Goal: Check status: Check status

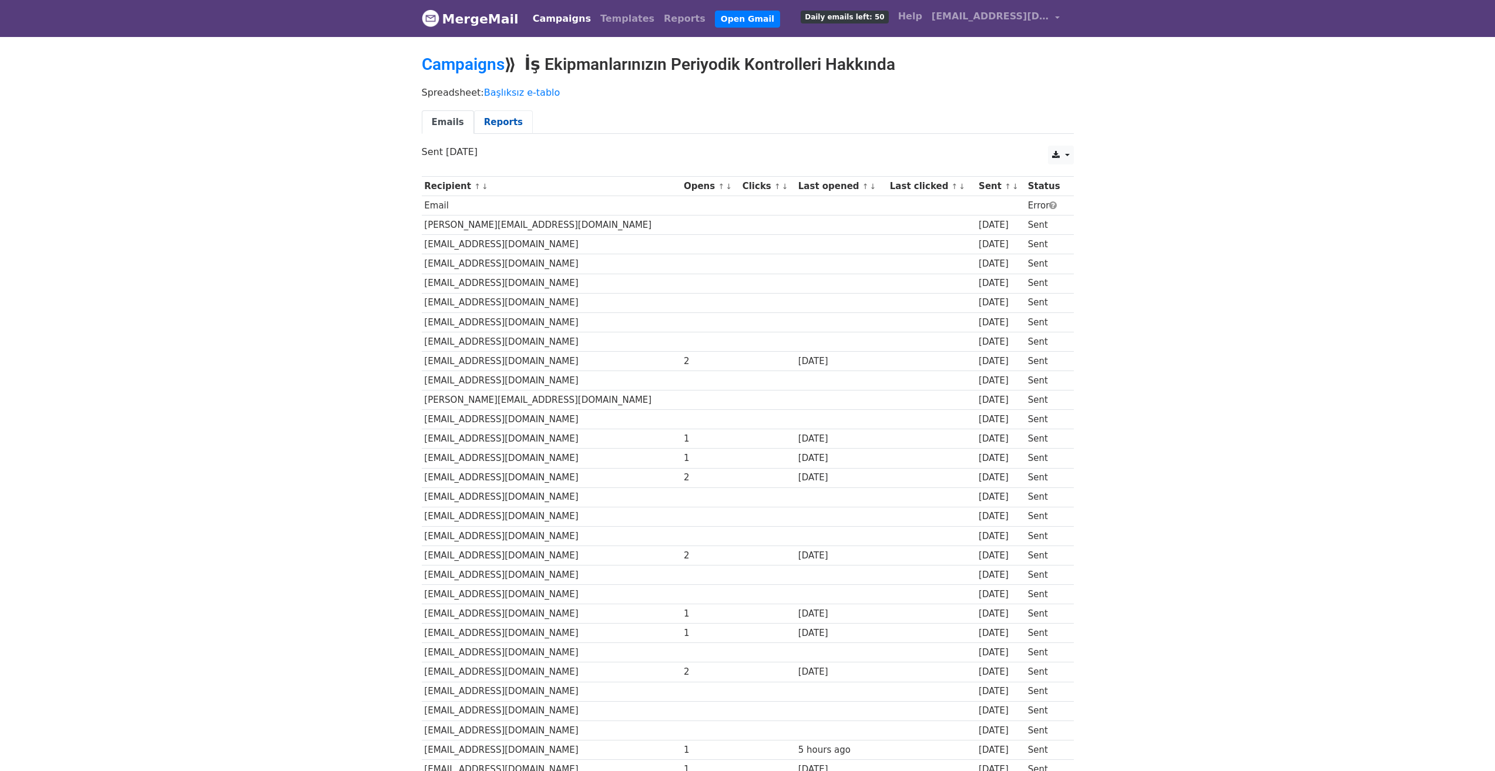
click at [482, 117] on link "Reports" at bounding box center [503, 122] width 59 height 24
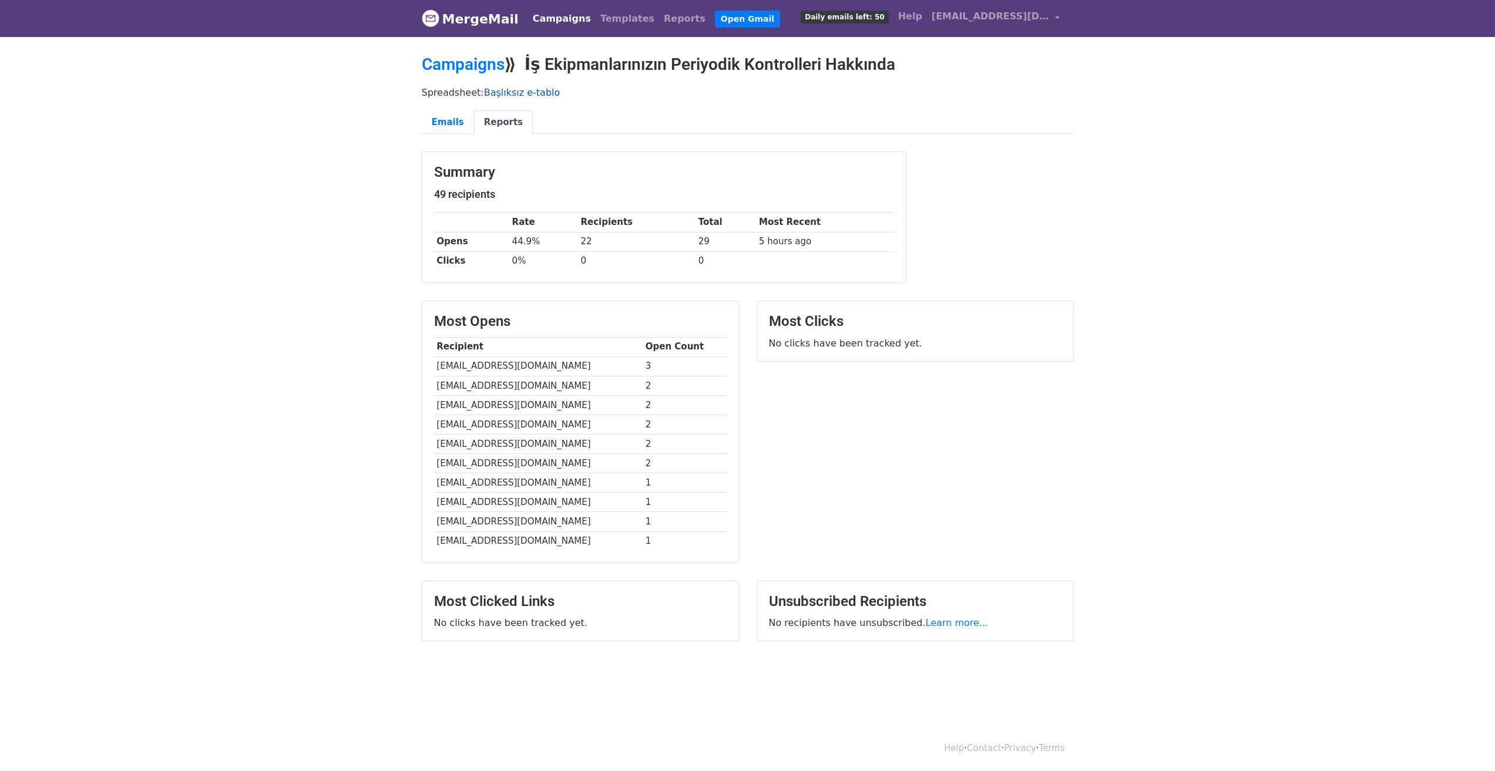
click at [526, 95] on link "Başlıksız e-tablo" at bounding box center [522, 92] width 76 height 11
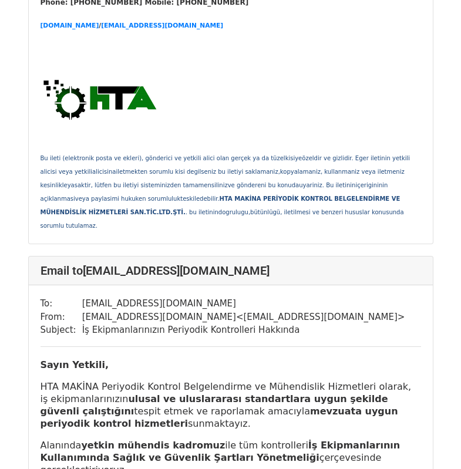
scroll to position [822, 0]
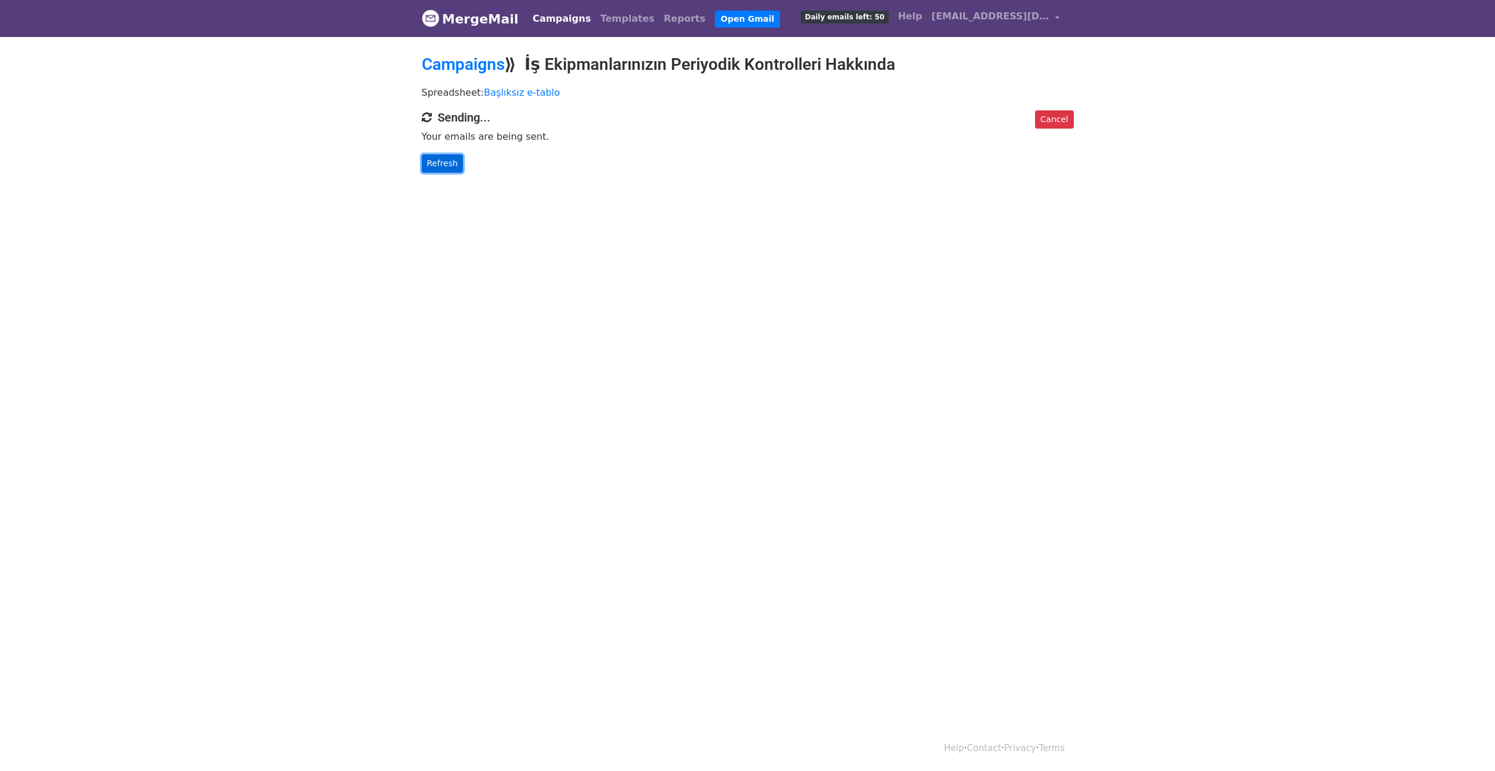
click at [439, 166] on link "Refresh" at bounding box center [443, 163] width 42 height 18
click at [423, 155] on link "Refresh" at bounding box center [443, 163] width 42 height 18
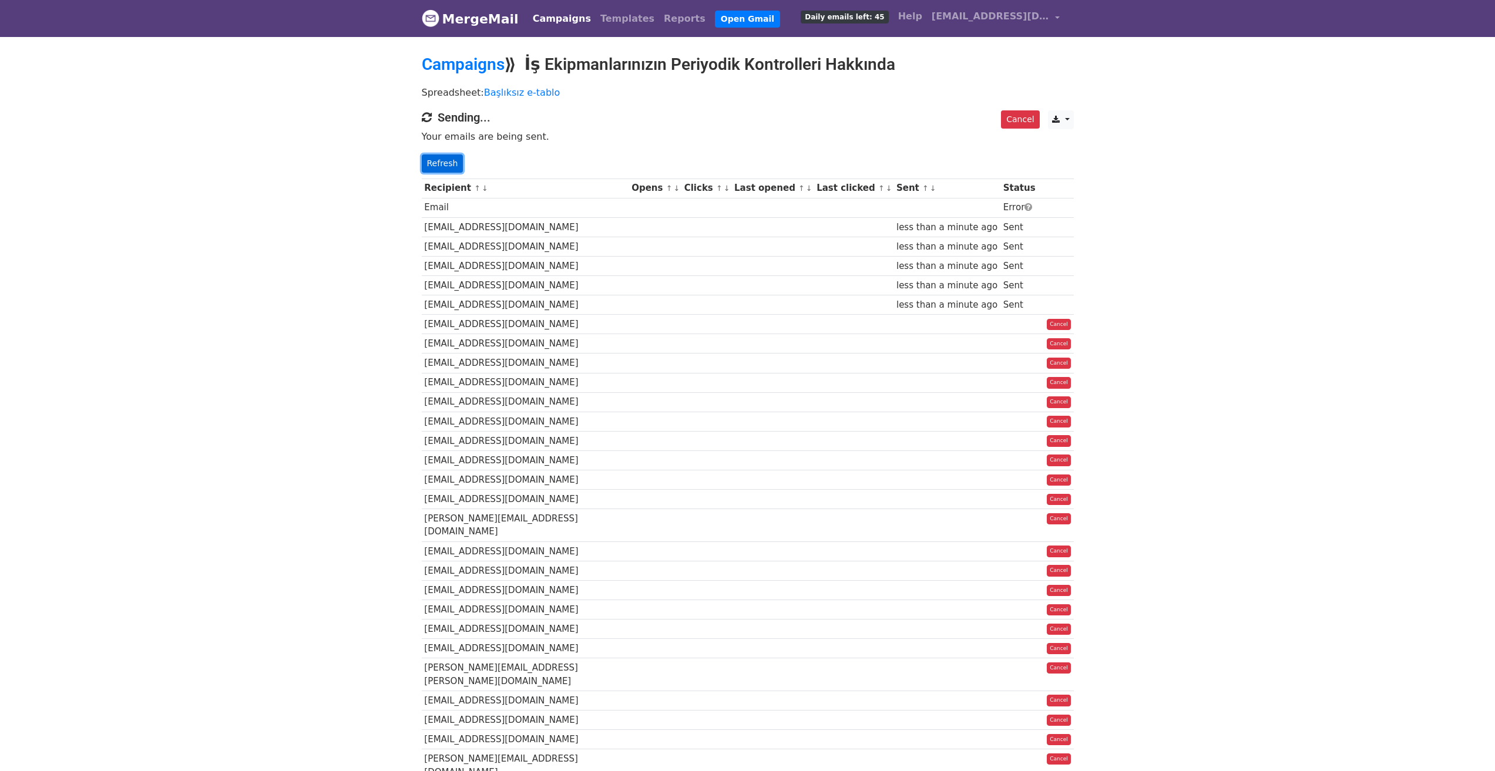
click at [443, 163] on link "Refresh" at bounding box center [443, 163] width 42 height 18
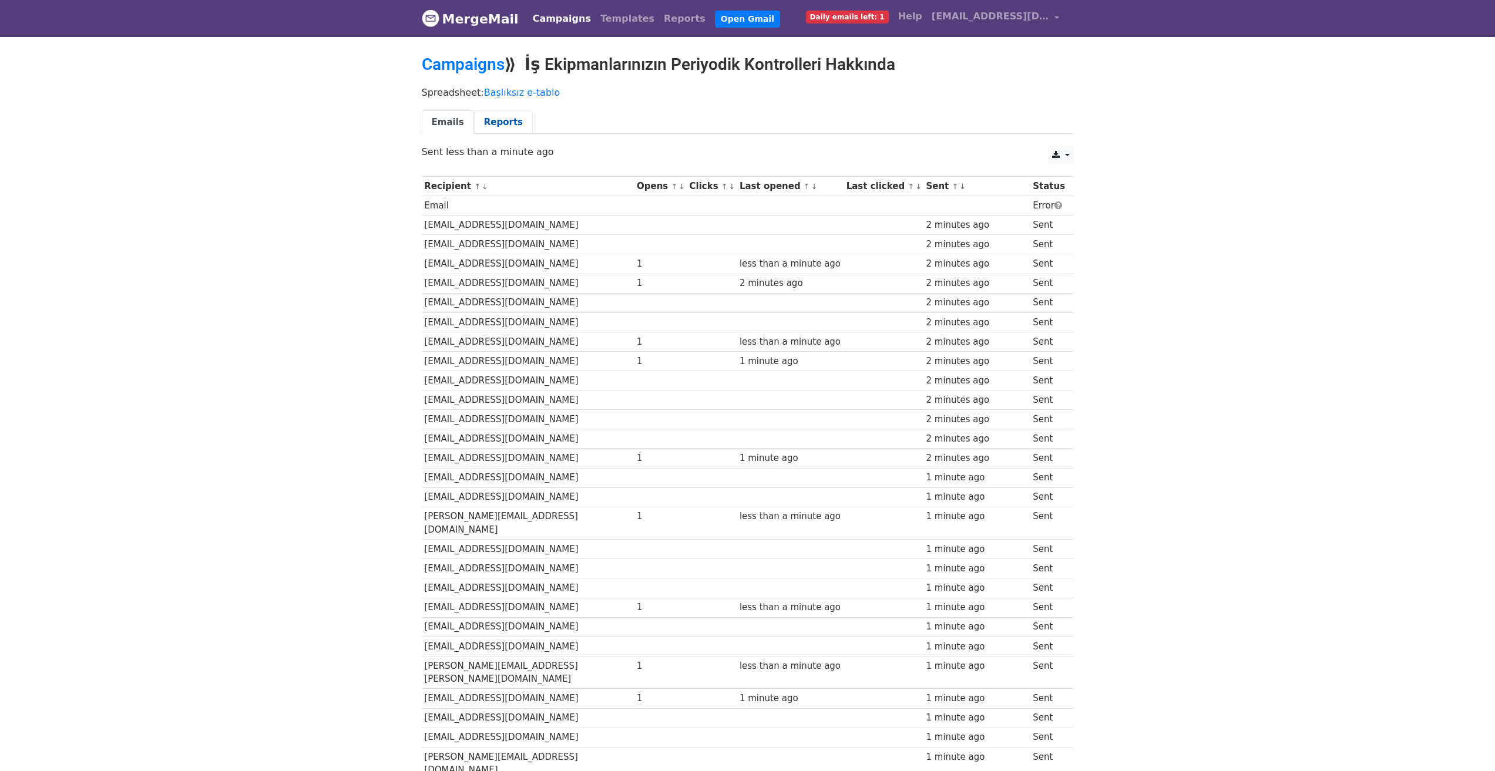
click at [490, 120] on link "Reports" at bounding box center [503, 122] width 59 height 24
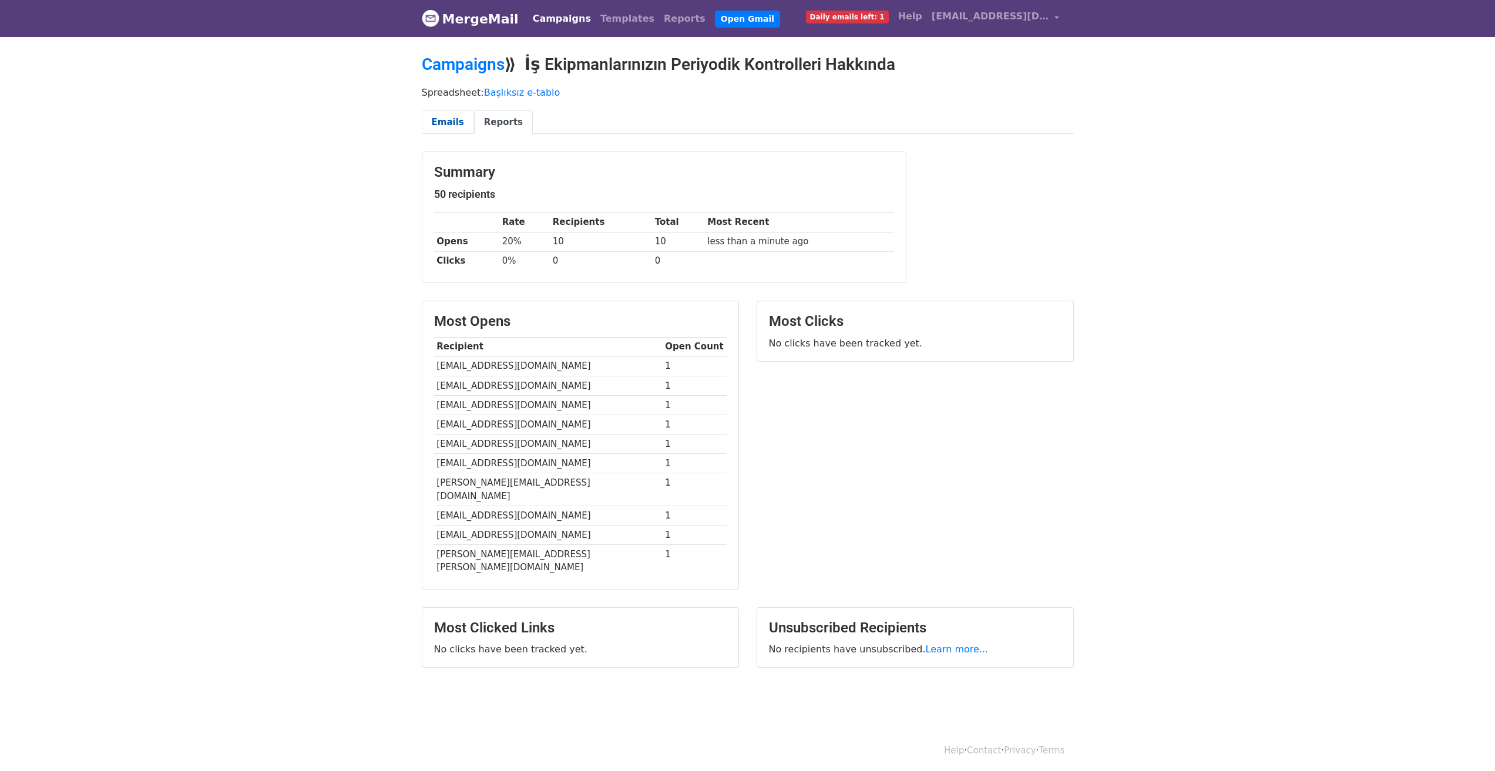
click at [459, 131] on link "Emails" at bounding box center [448, 122] width 52 height 24
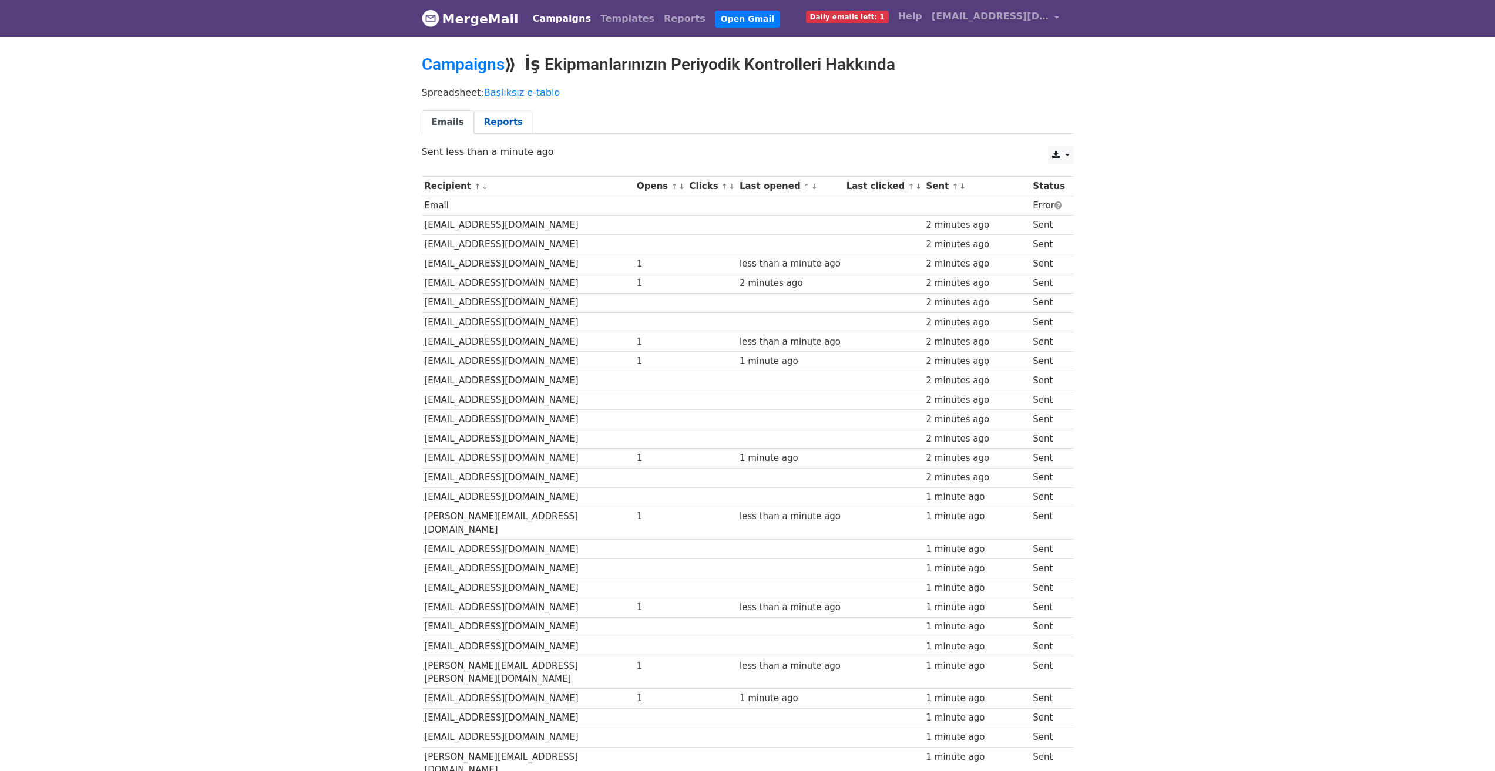
click at [489, 126] on link "Reports" at bounding box center [503, 122] width 59 height 24
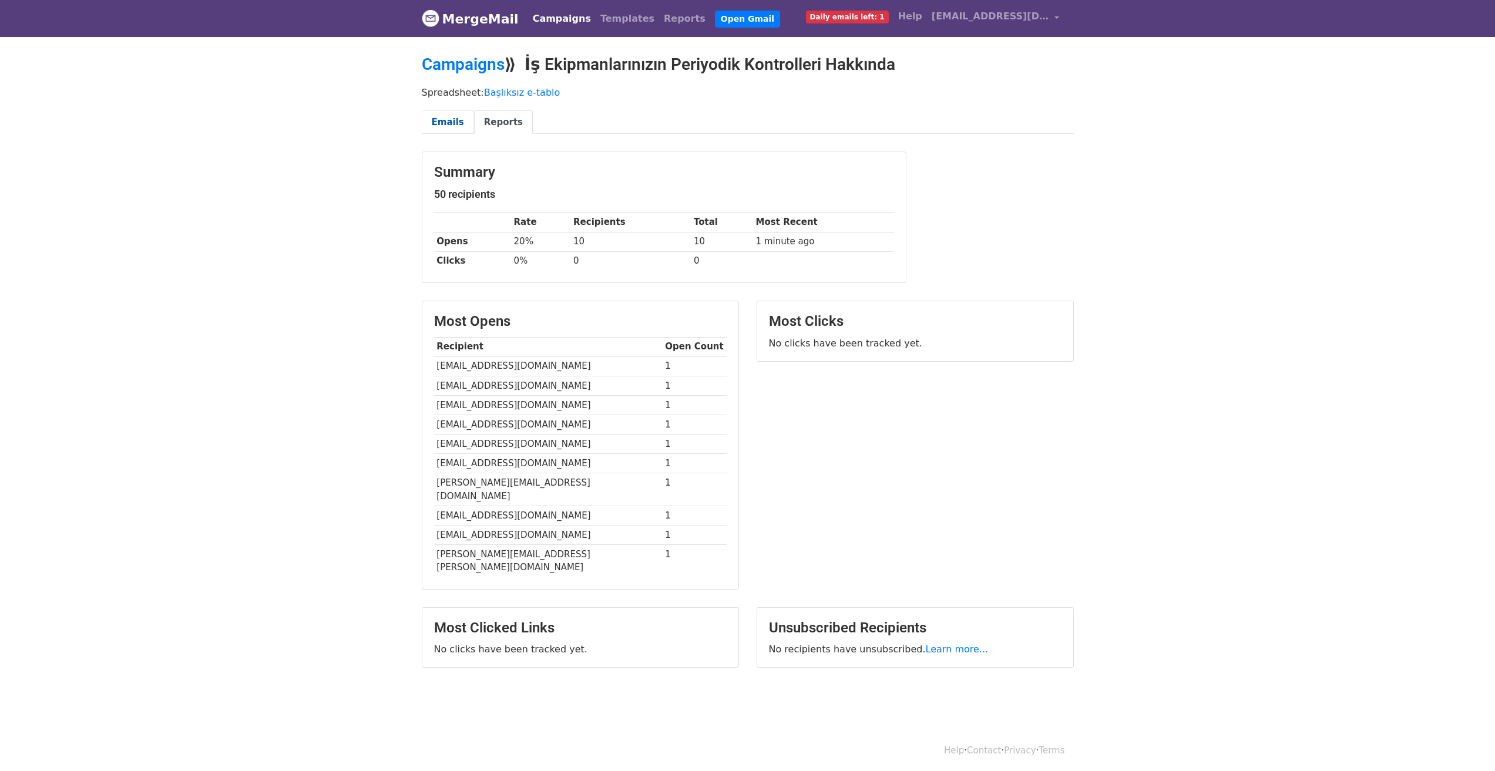
click at [446, 125] on link "Emails" at bounding box center [448, 122] width 52 height 24
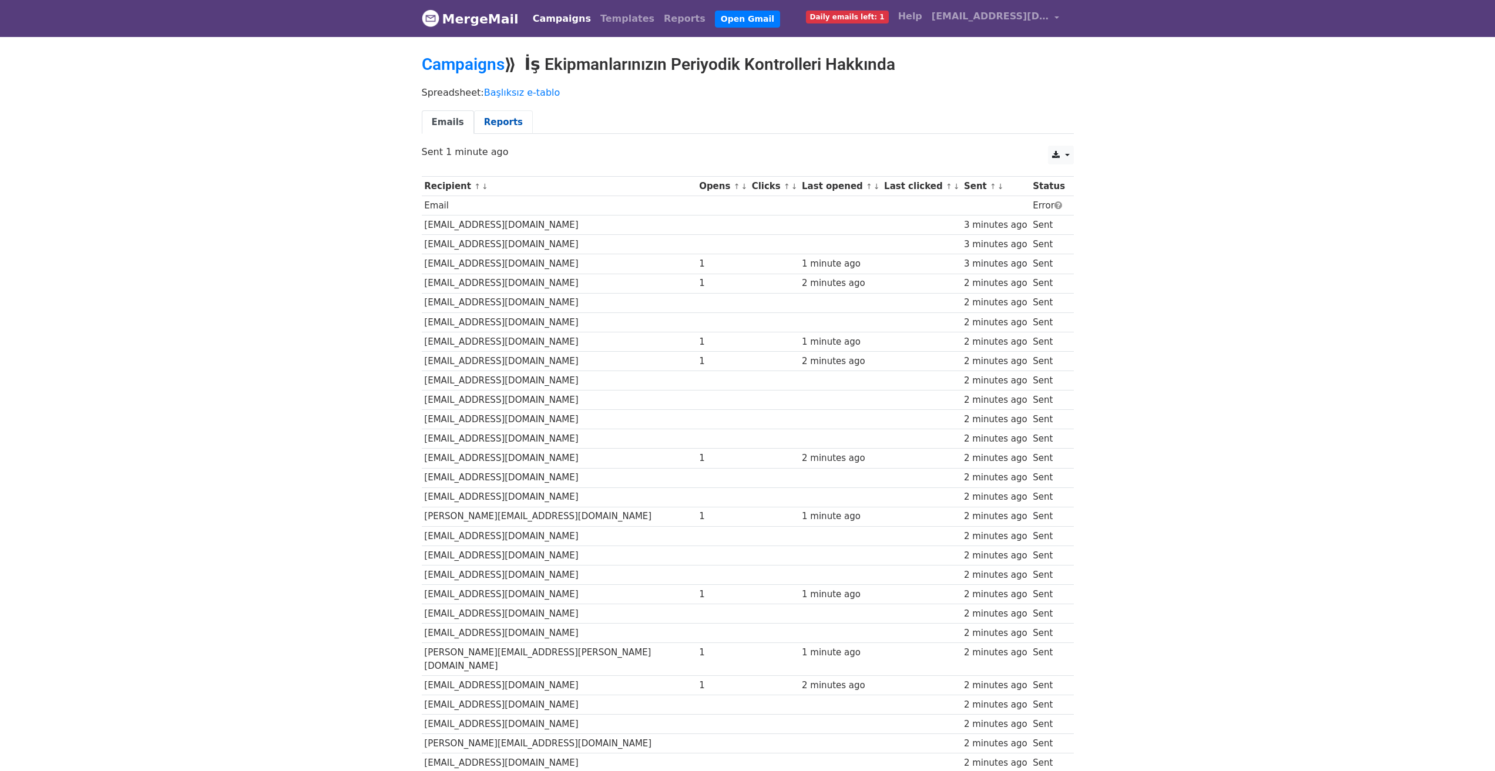
click at [500, 123] on link "Reports" at bounding box center [503, 122] width 59 height 24
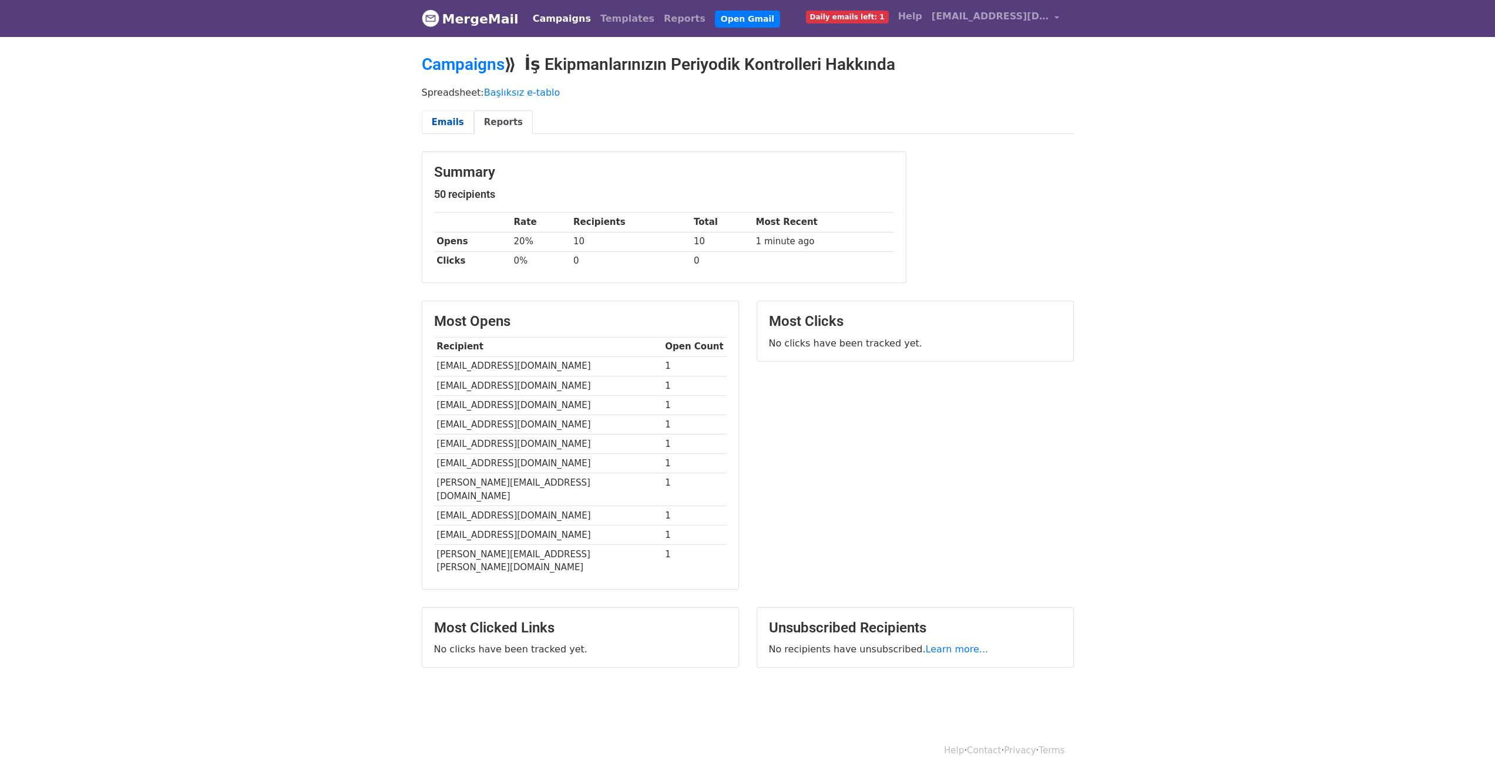
click at [446, 125] on link "Emails" at bounding box center [448, 122] width 52 height 24
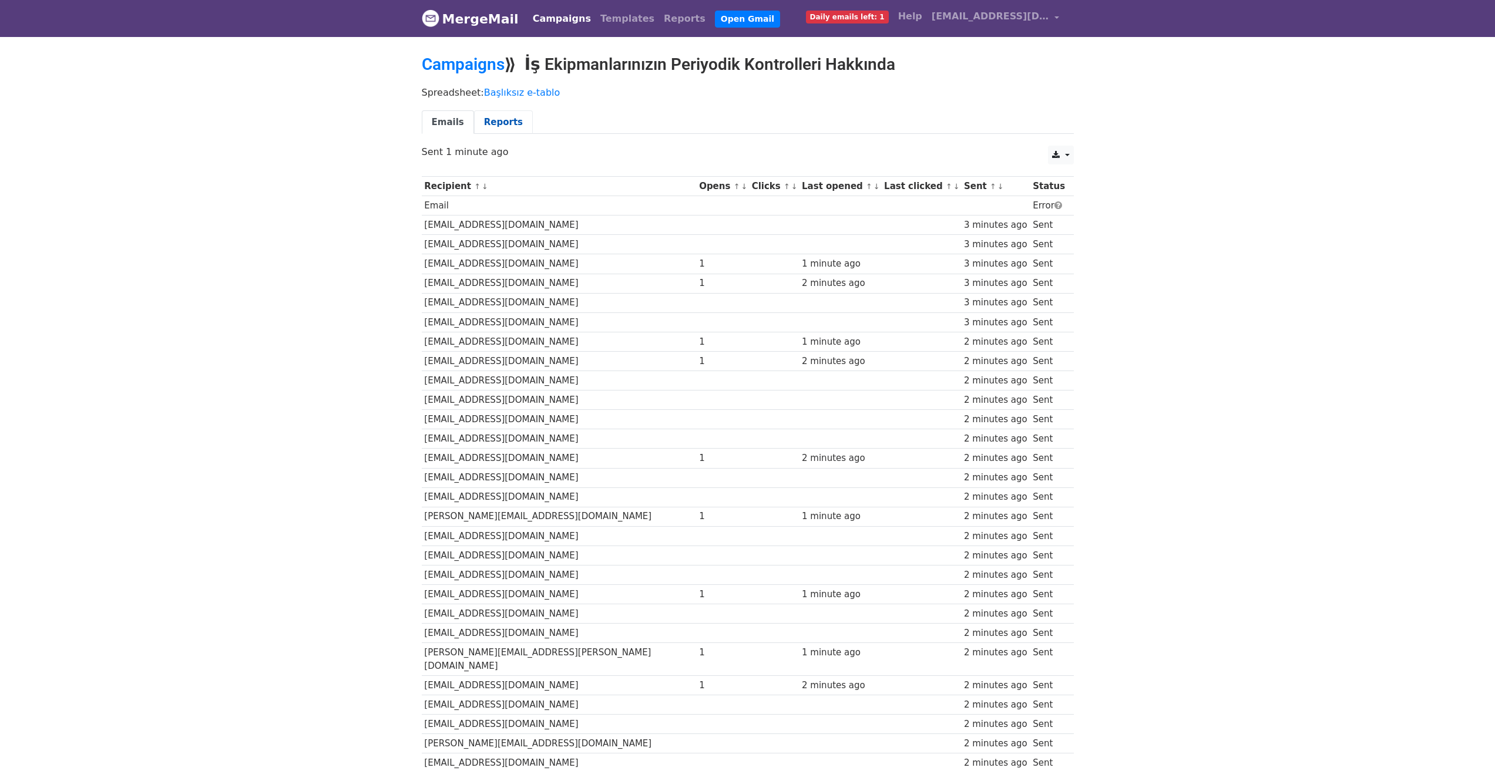
click at [501, 123] on link "Reports" at bounding box center [503, 122] width 59 height 24
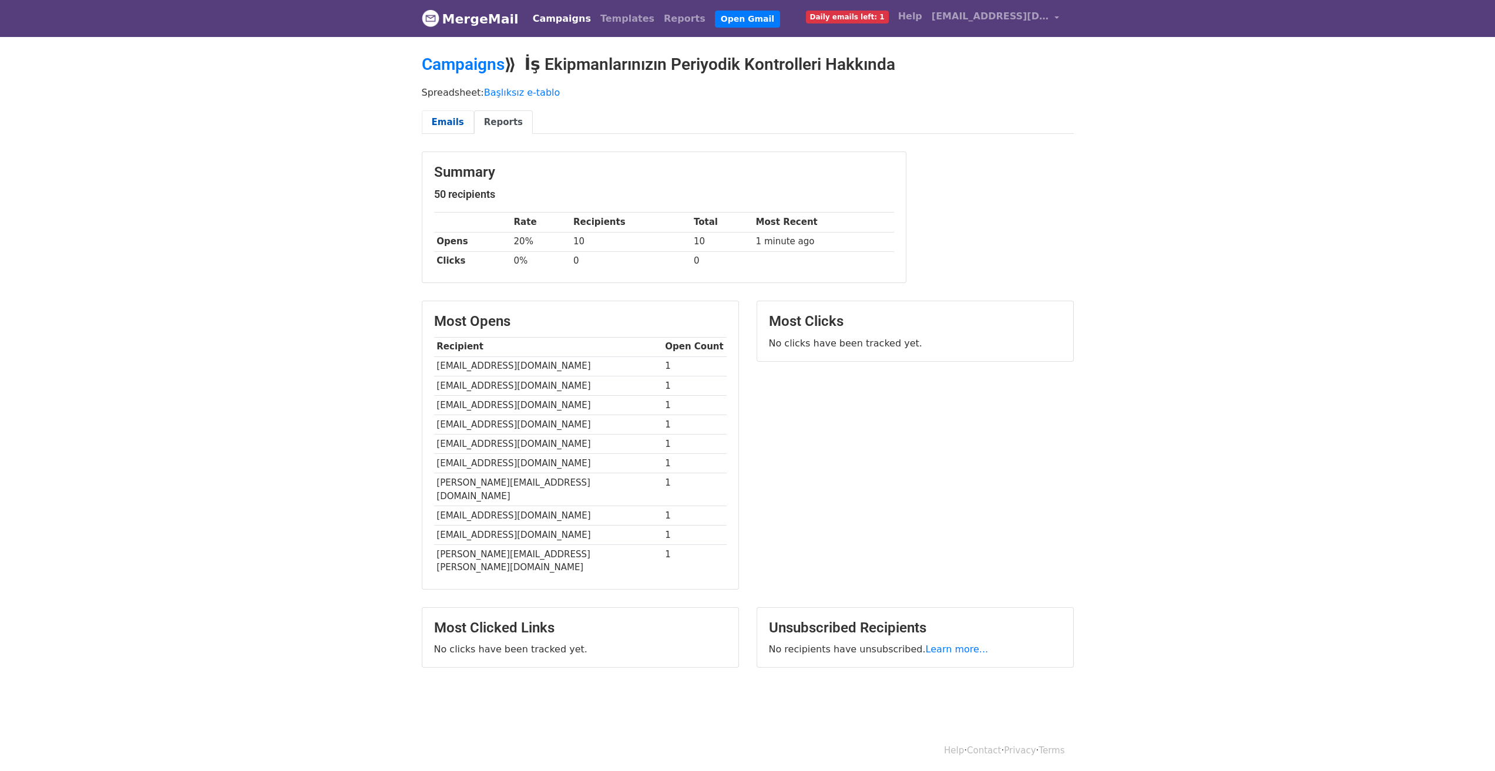
click at [447, 122] on link "Emails" at bounding box center [448, 122] width 52 height 24
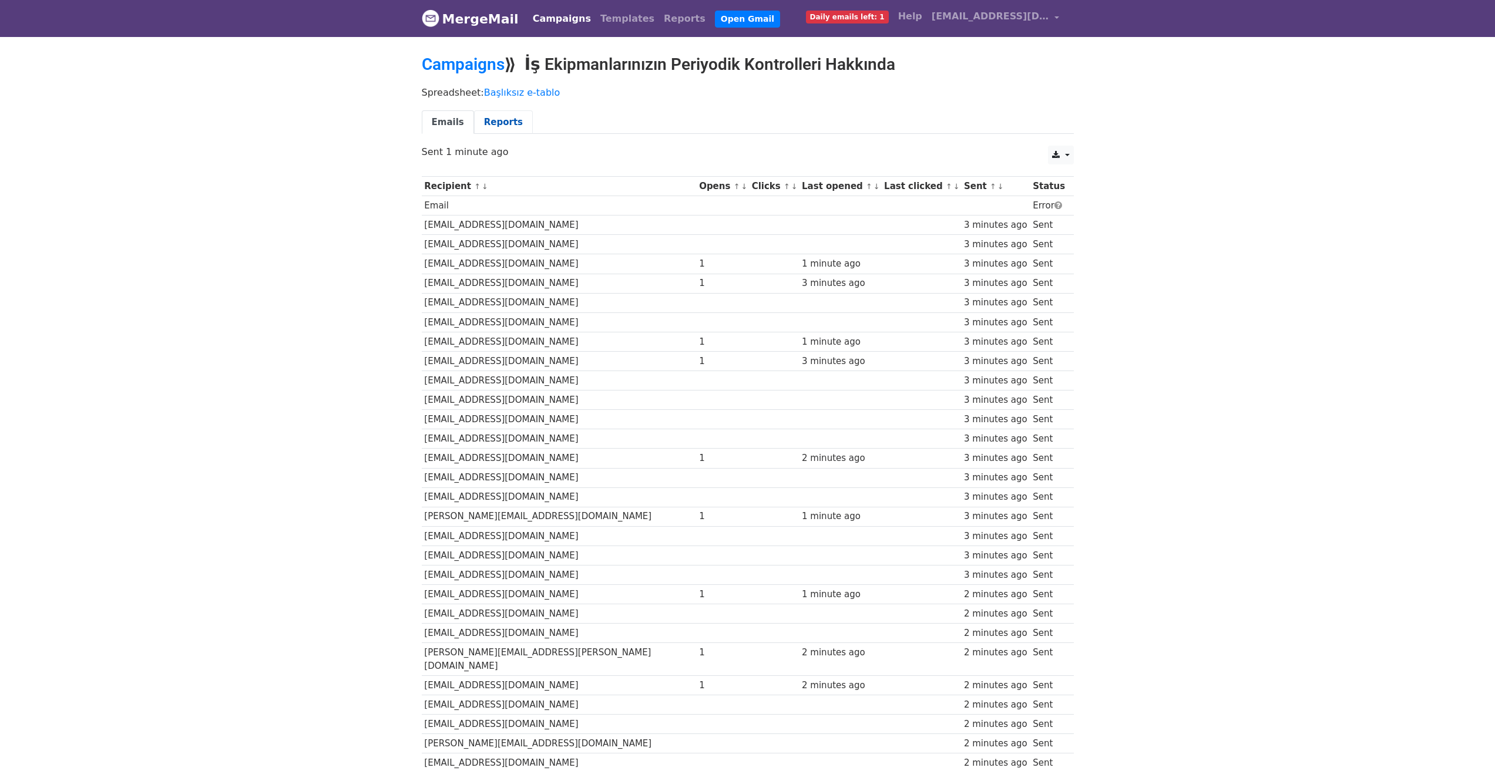
click at [501, 121] on link "Reports" at bounding box center [503, 122] width 59 height 24
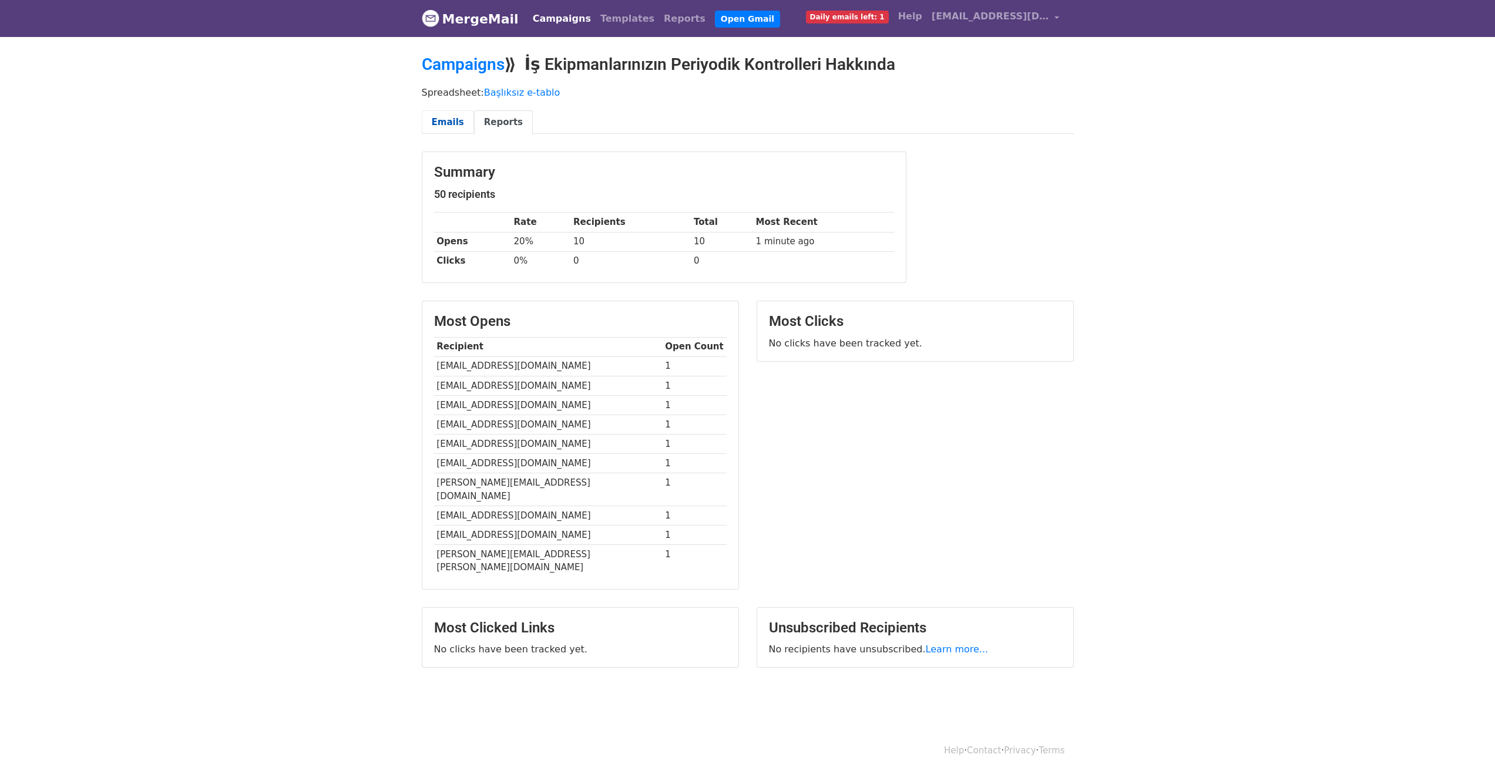
click at [442, 124] on link "Emails" at bounding box center [448, 122] width 52 height 24
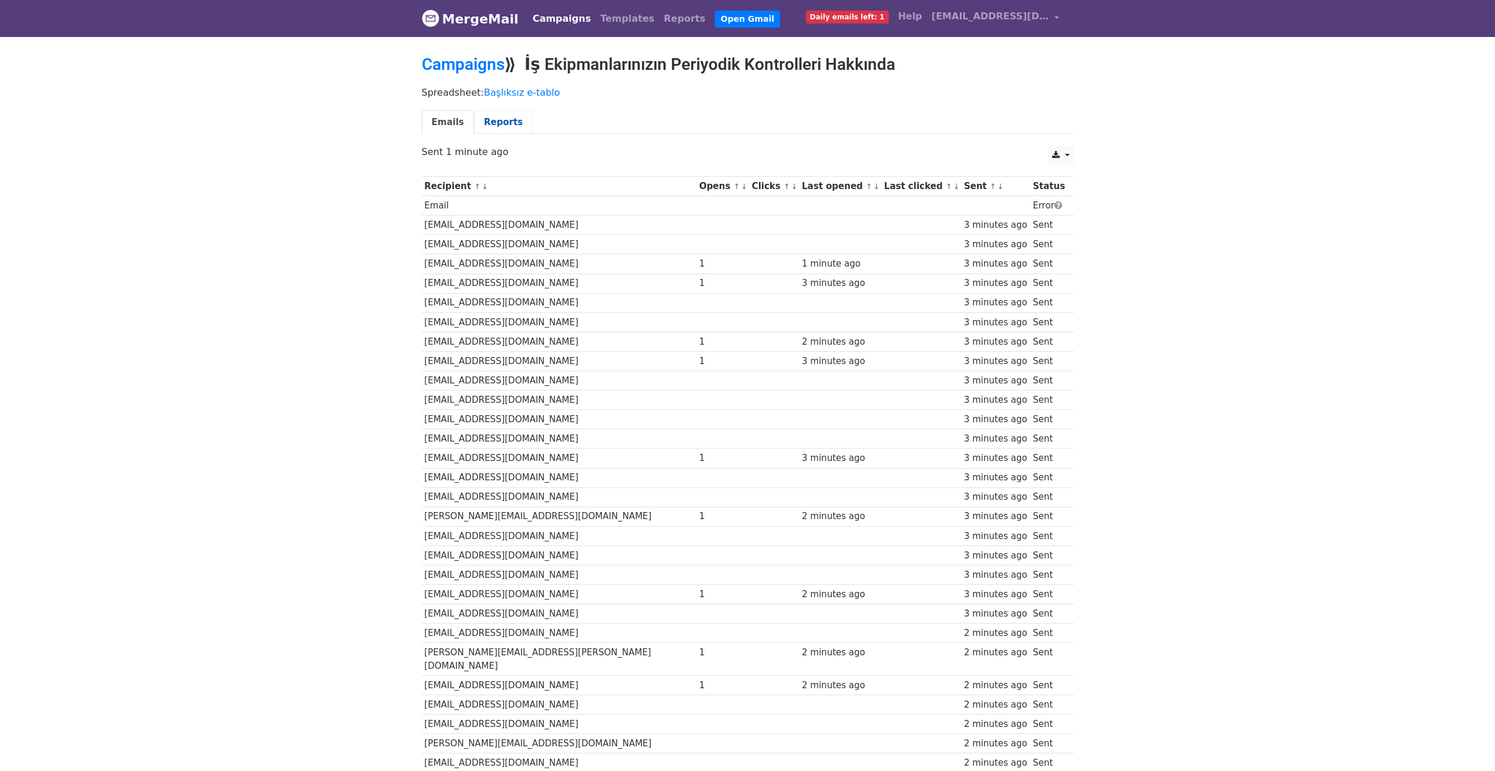
click at [497, 129] on link "Reports" at bounding box center [503, 122] width 59 height 24
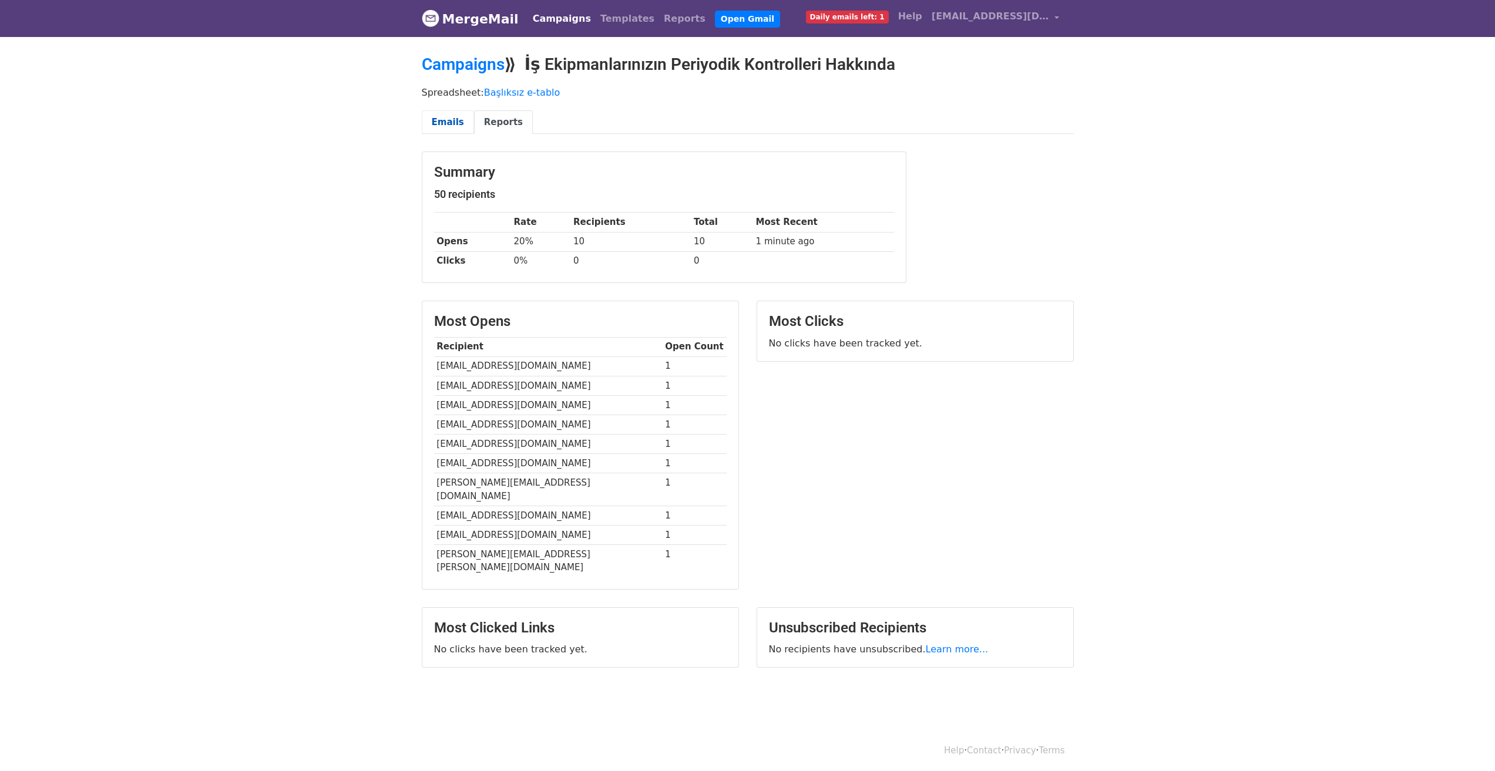
click at [436, 113] on link "Emails" at bounding box center [448, 122] width 52 height 24
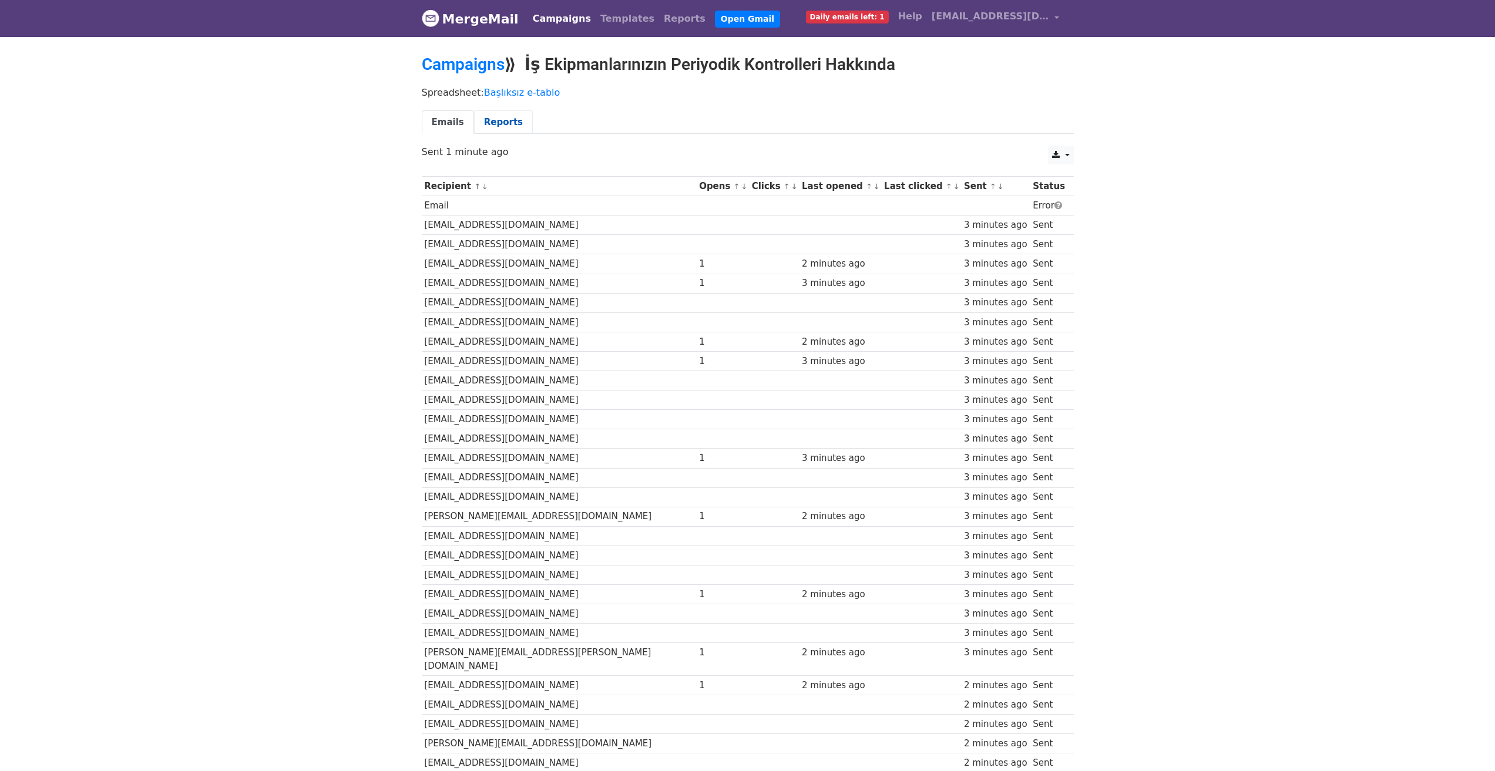
click at [487, 122] on link "Reports" at bounding box center [503, 122] width 59 height 24
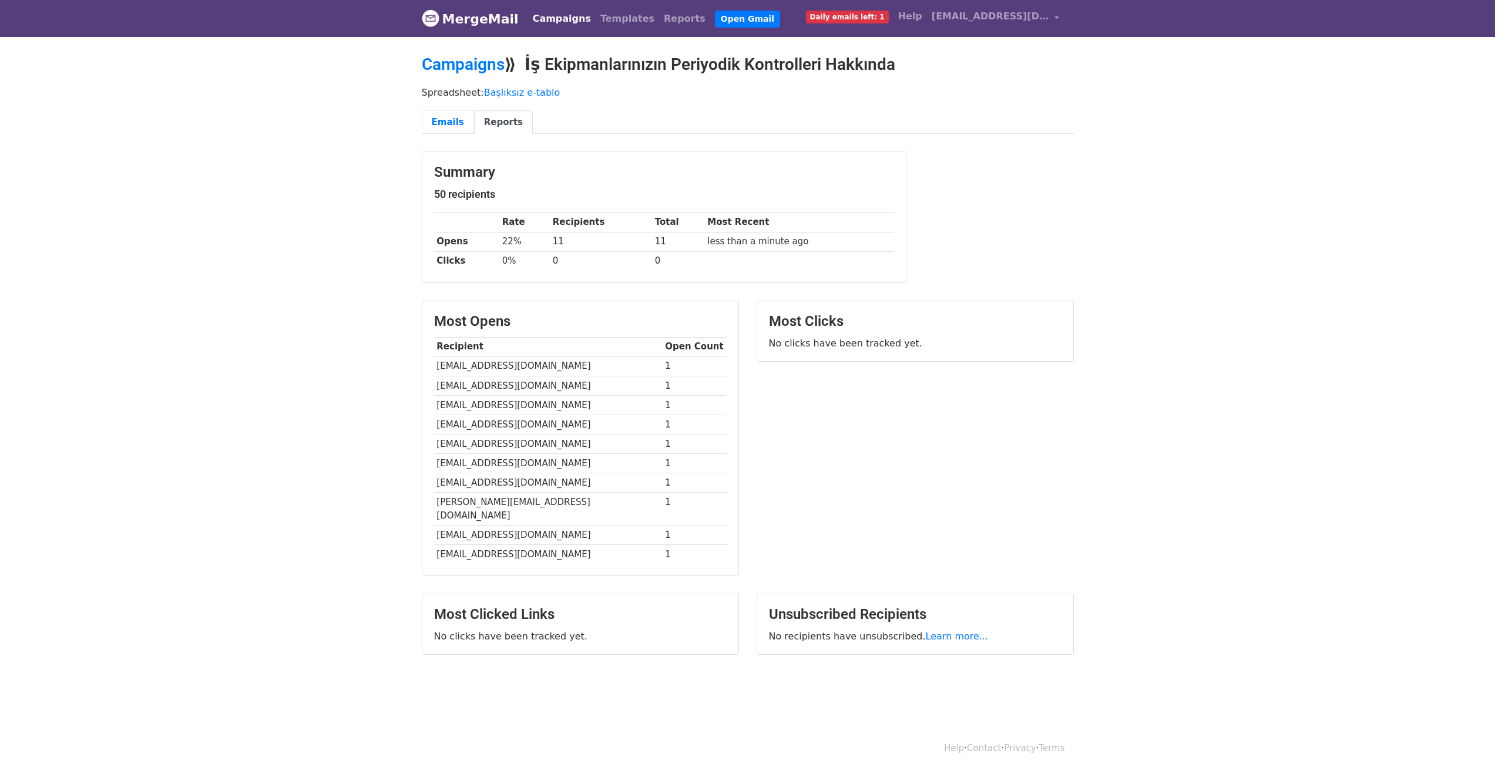
click at [437, 120] on link "Emails" at bounding box center [448, 122] width 52 height 24
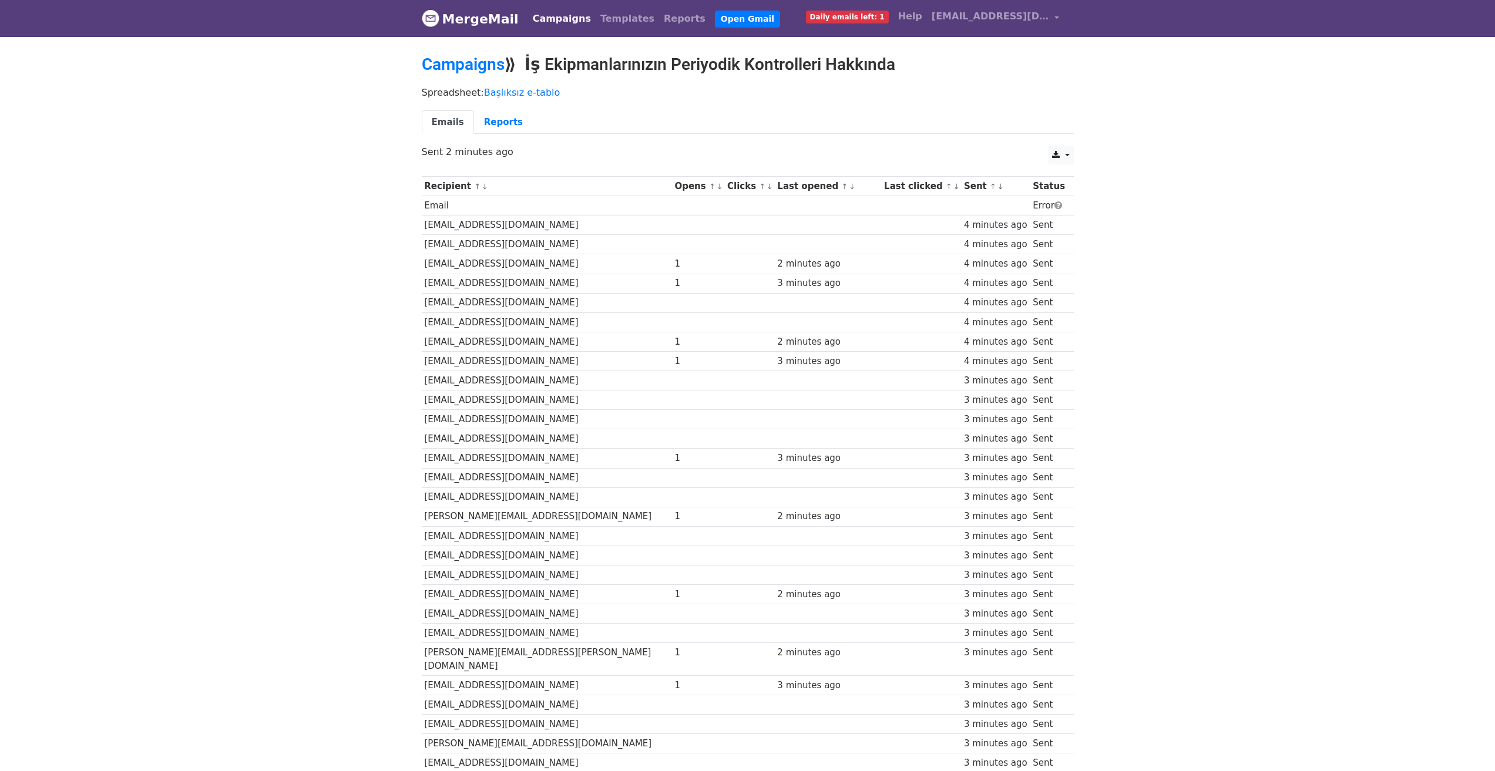
click at [466, 120] on link "Emails" at bounding box center [448, 122] width 52 height 24
click at [488, 132] on link "Reports" at bounding box center [503, 122] width 59 height 24
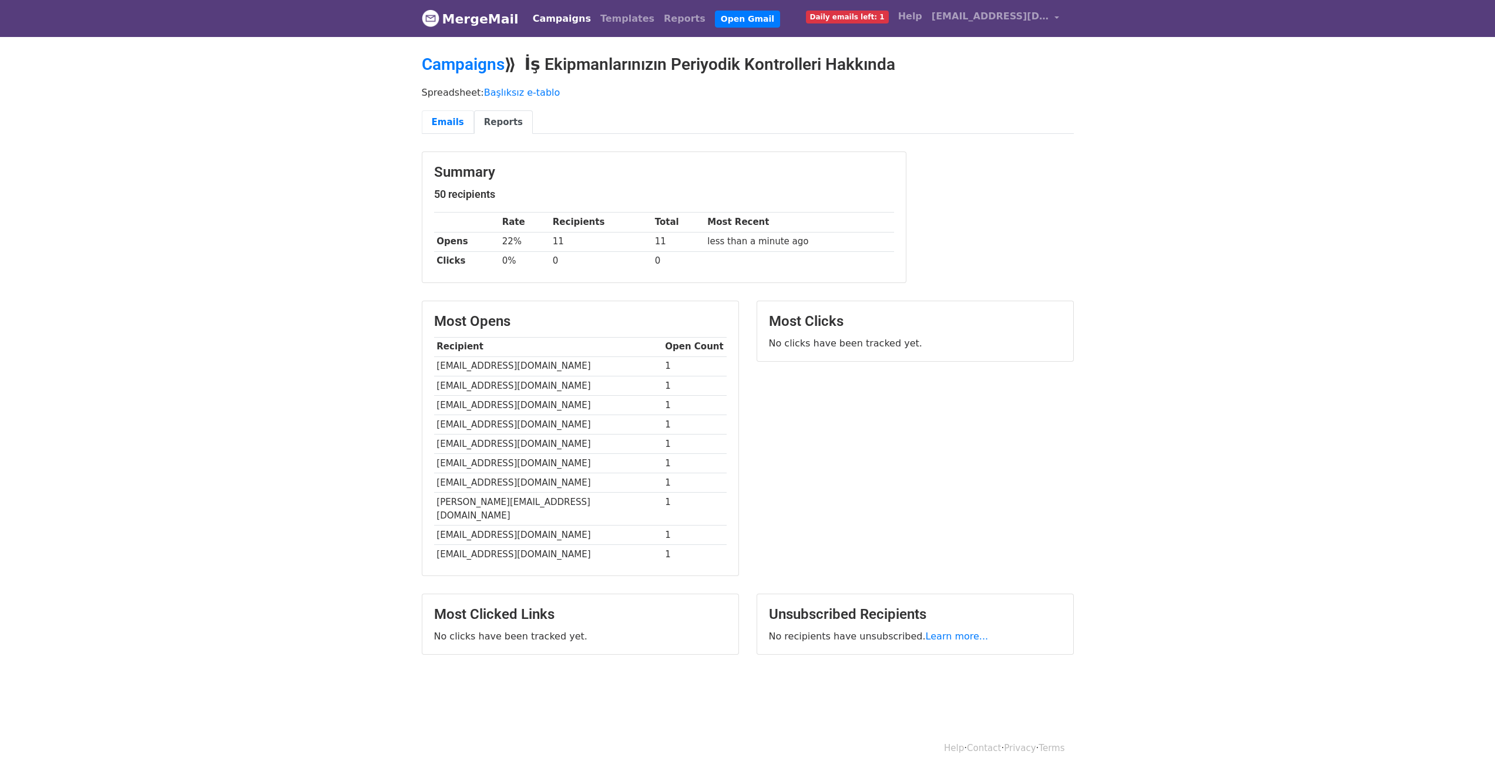
click at [458, 120] on link "Emails" at bounding box center [448, 122] width 52 height 24
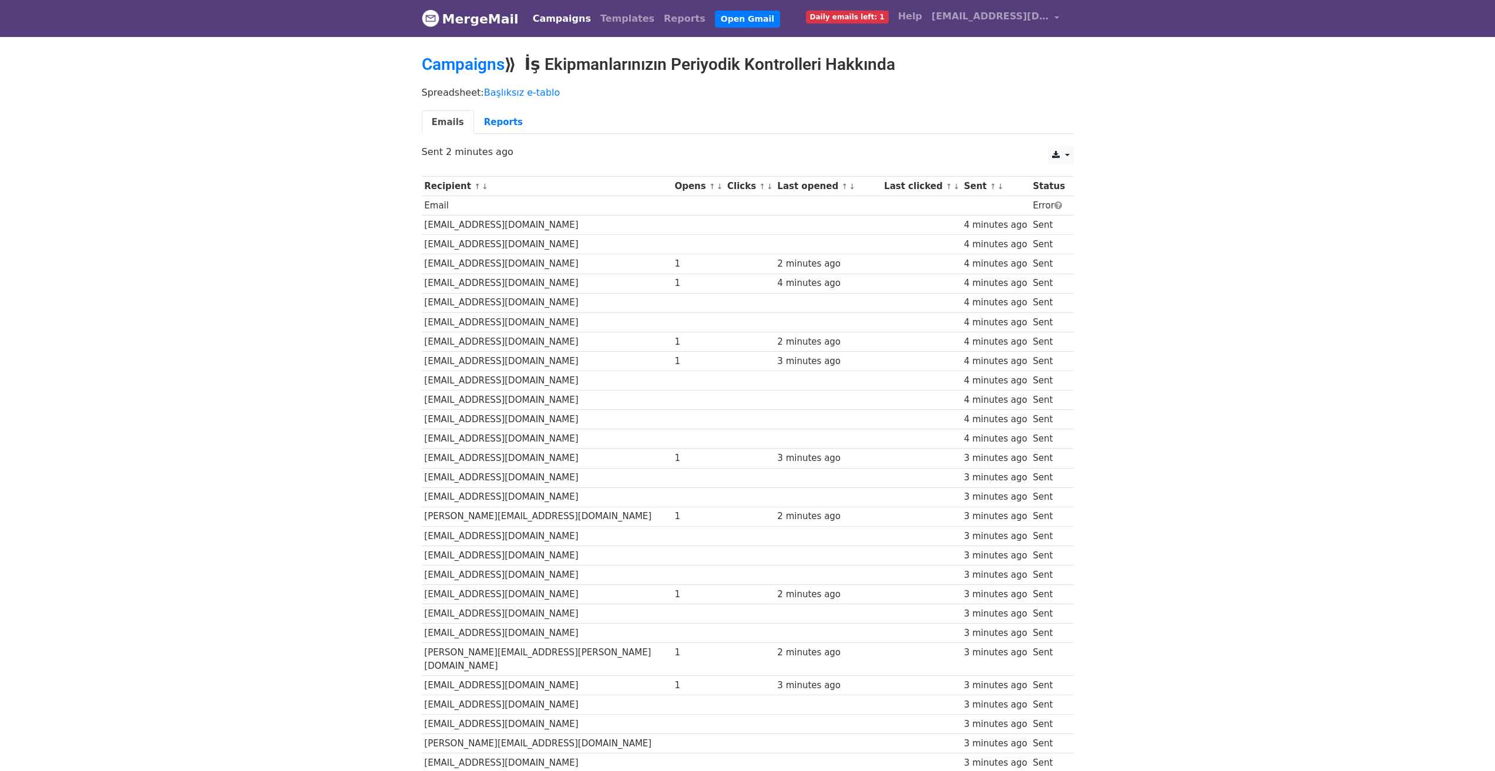
click at [516, 139] on div "Emails Reports" at bounding box center [748, 125] width 670 height 30
click at [490, 116] on link "Reports" at bounding box center [503, 122] width 59 height 24
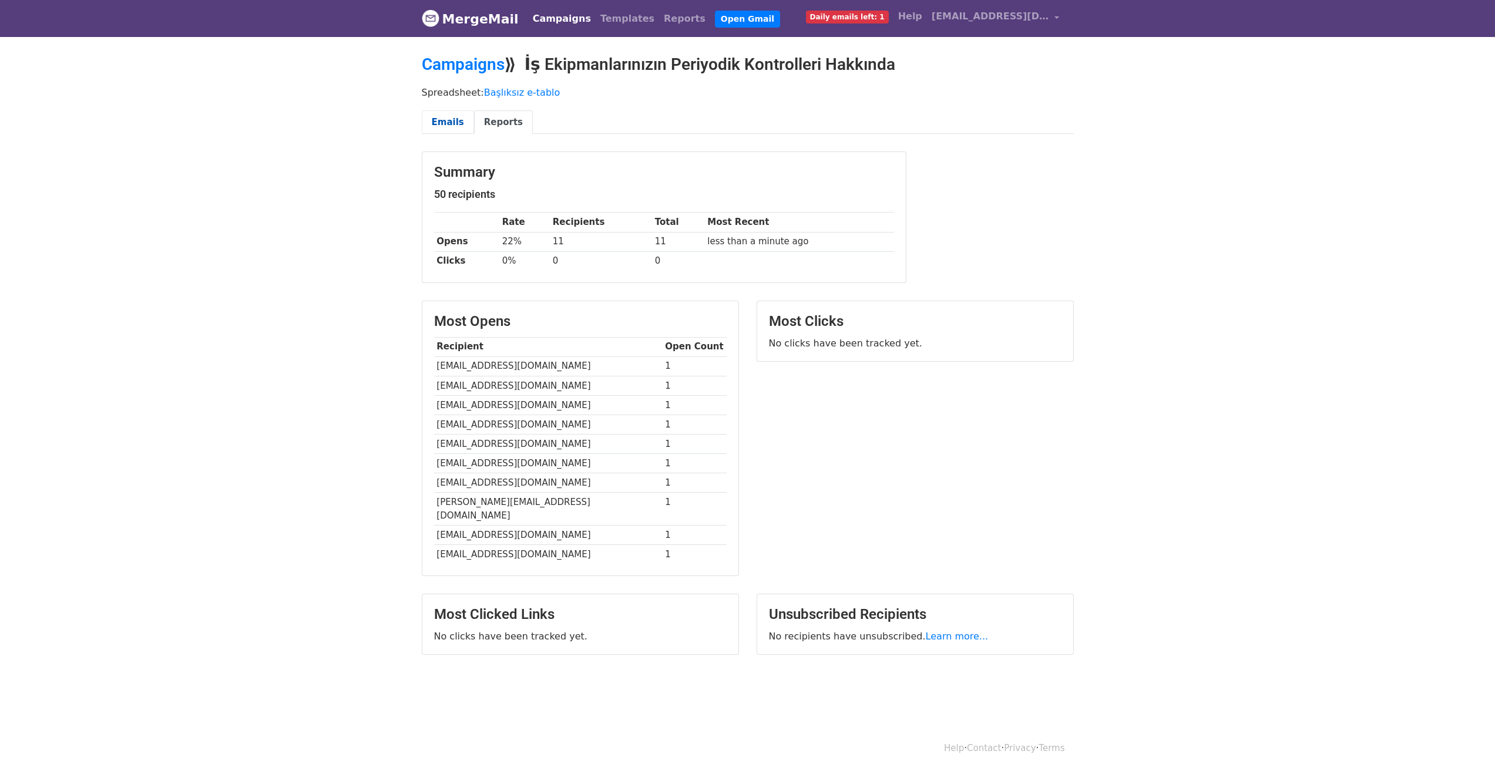
click at [447, 126] on link "Emails" at bounding box center [448, 122] width 52 height 24
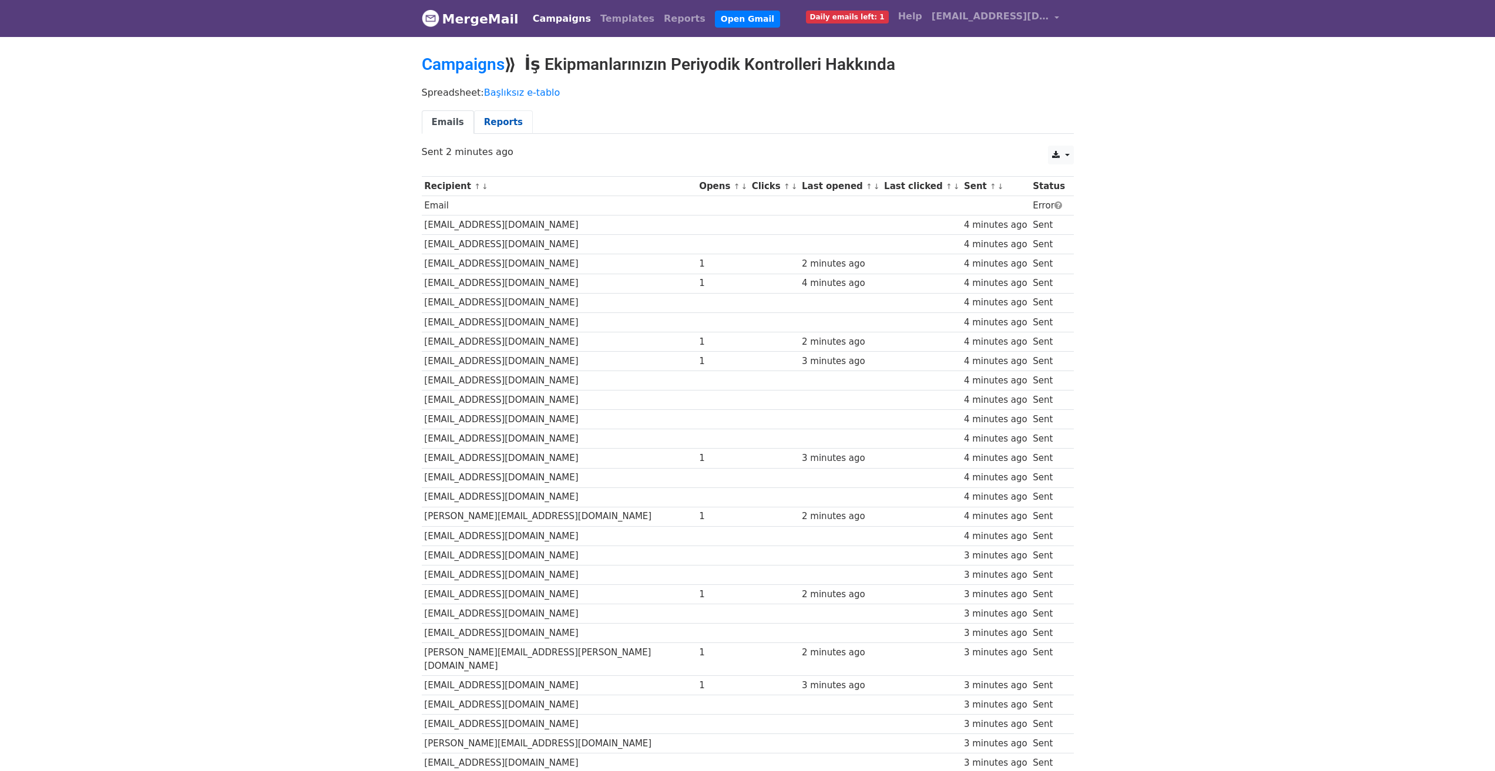
click at [506, 113] on link "Reports" at bounding box center [503, 122] width 59 height 24
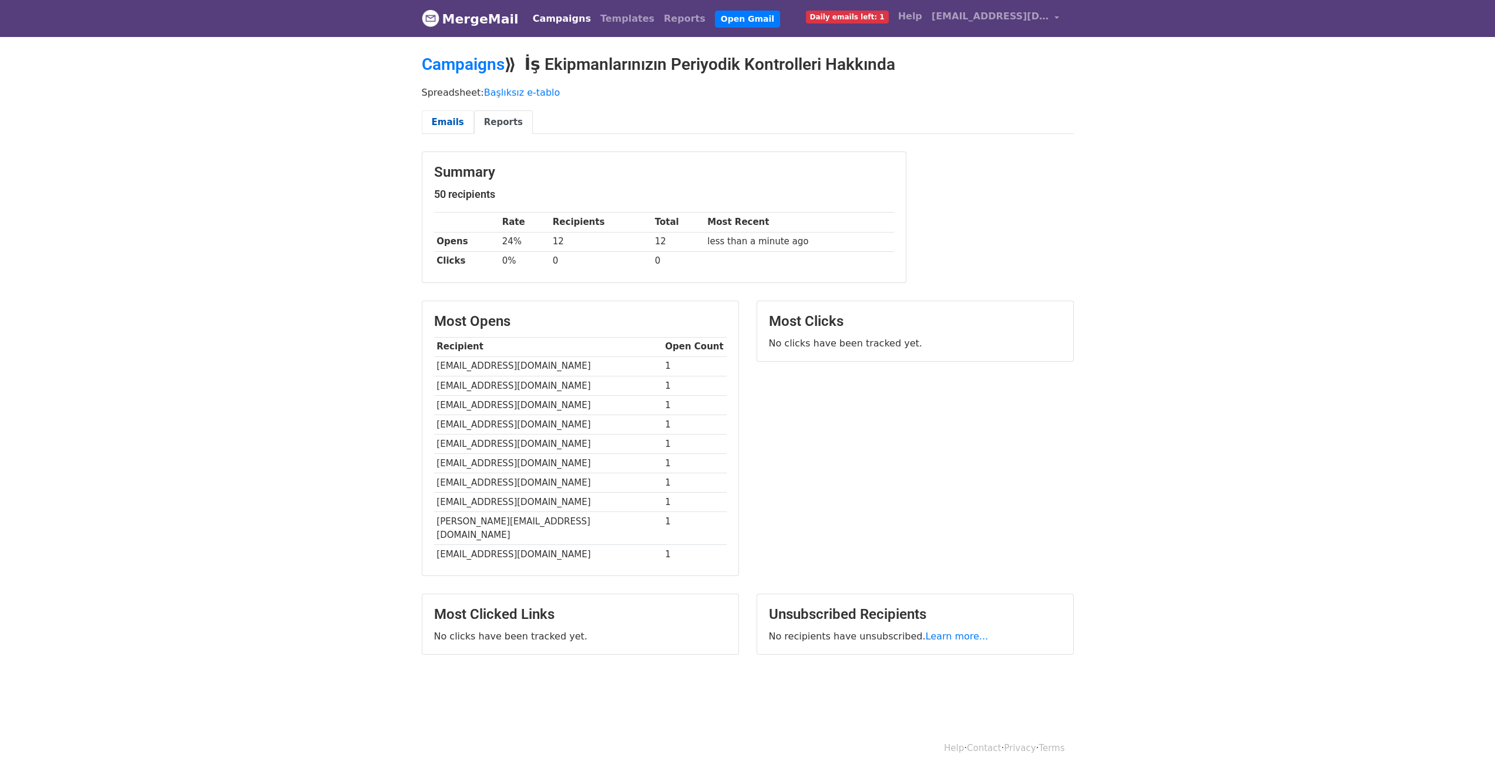
click at [442, 121] on link "Emails" at bounding box center [448, 122] width 52 height 24
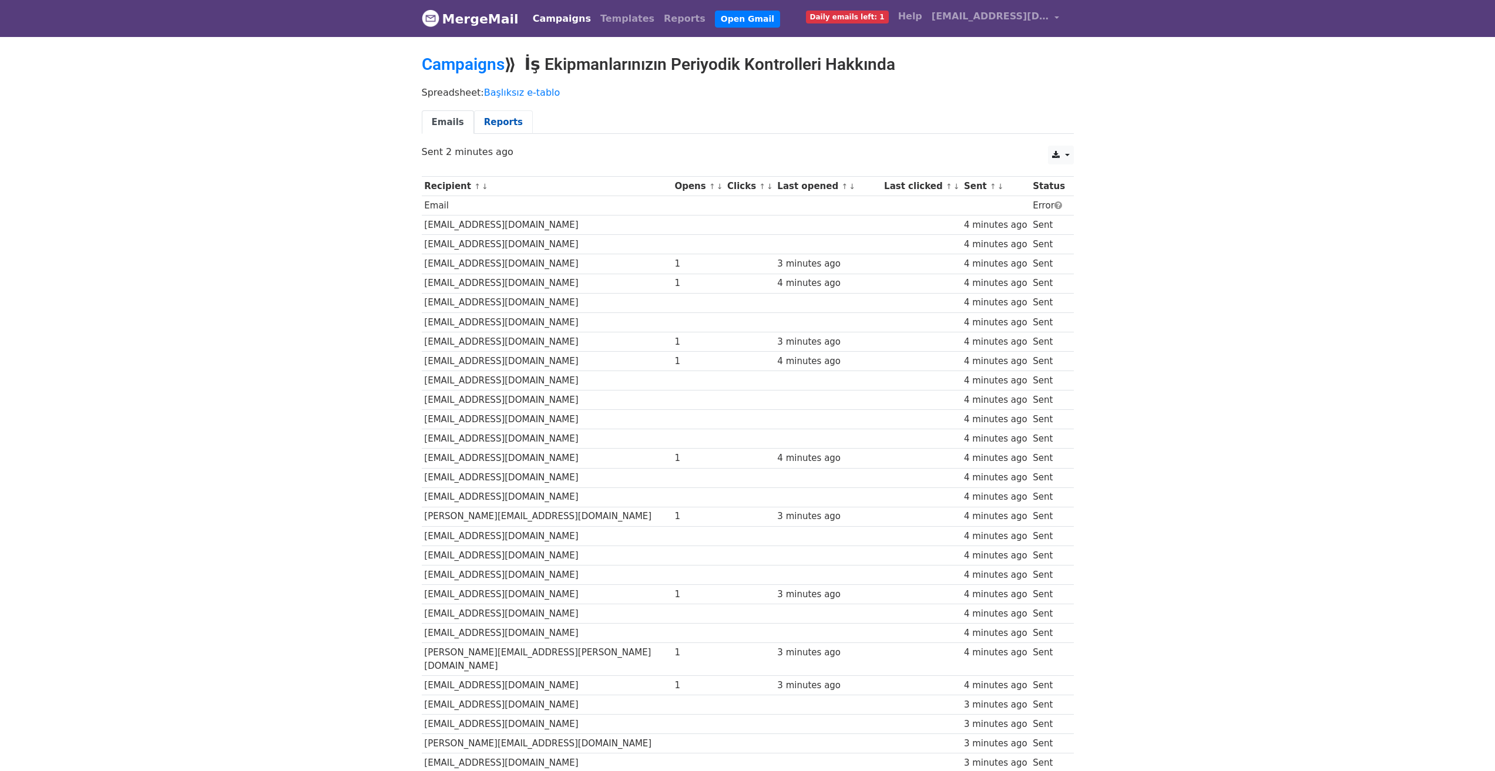
click at [482, 118] on link "Reports" at bounding box center [503, 122] width 59 height 24
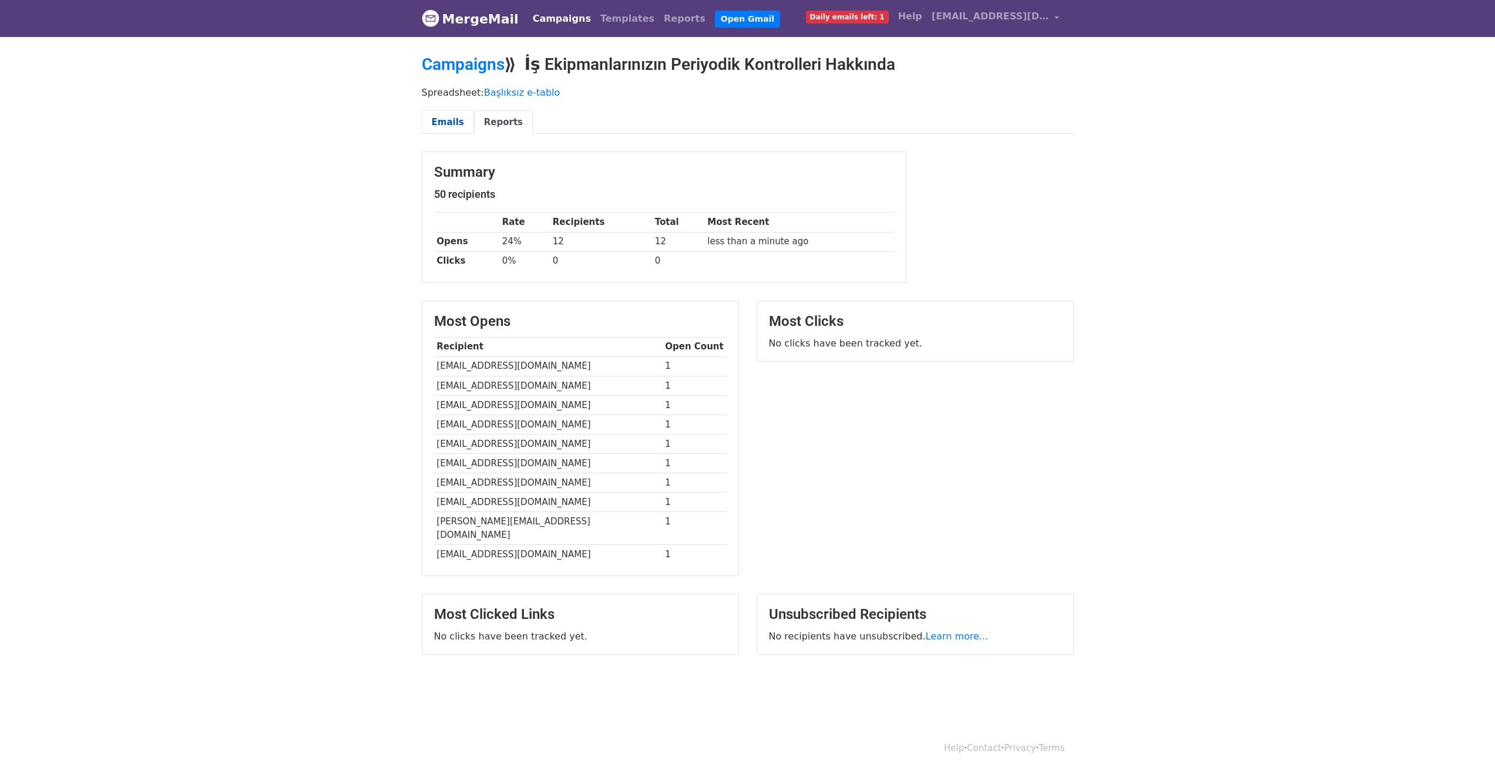
click at [456, 116] on link "Emails" at bounding box center [448, 122] width 52 height 24
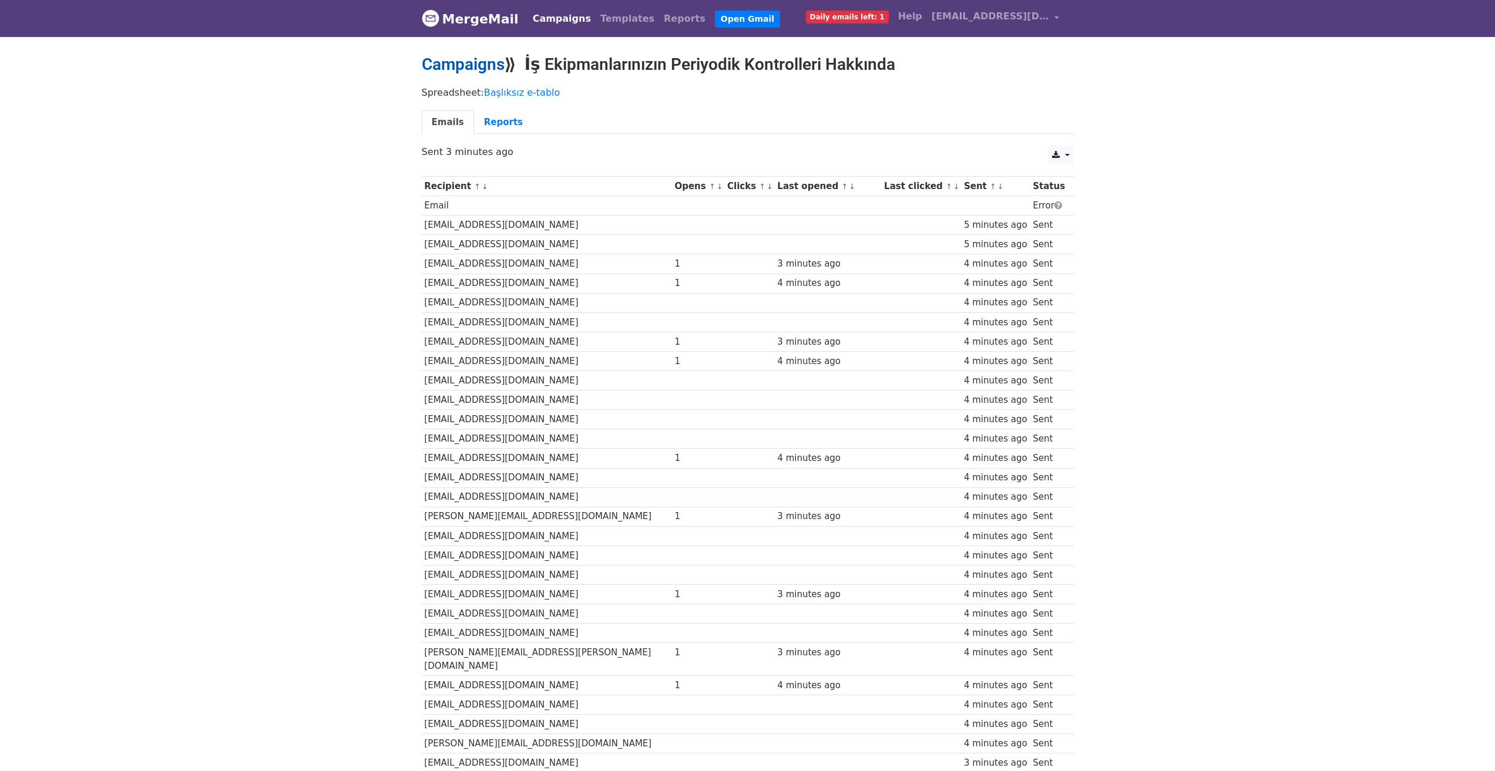
click at [483, 60] on link "Campaigns" at bounding box center [463, 64] width 83 height 19
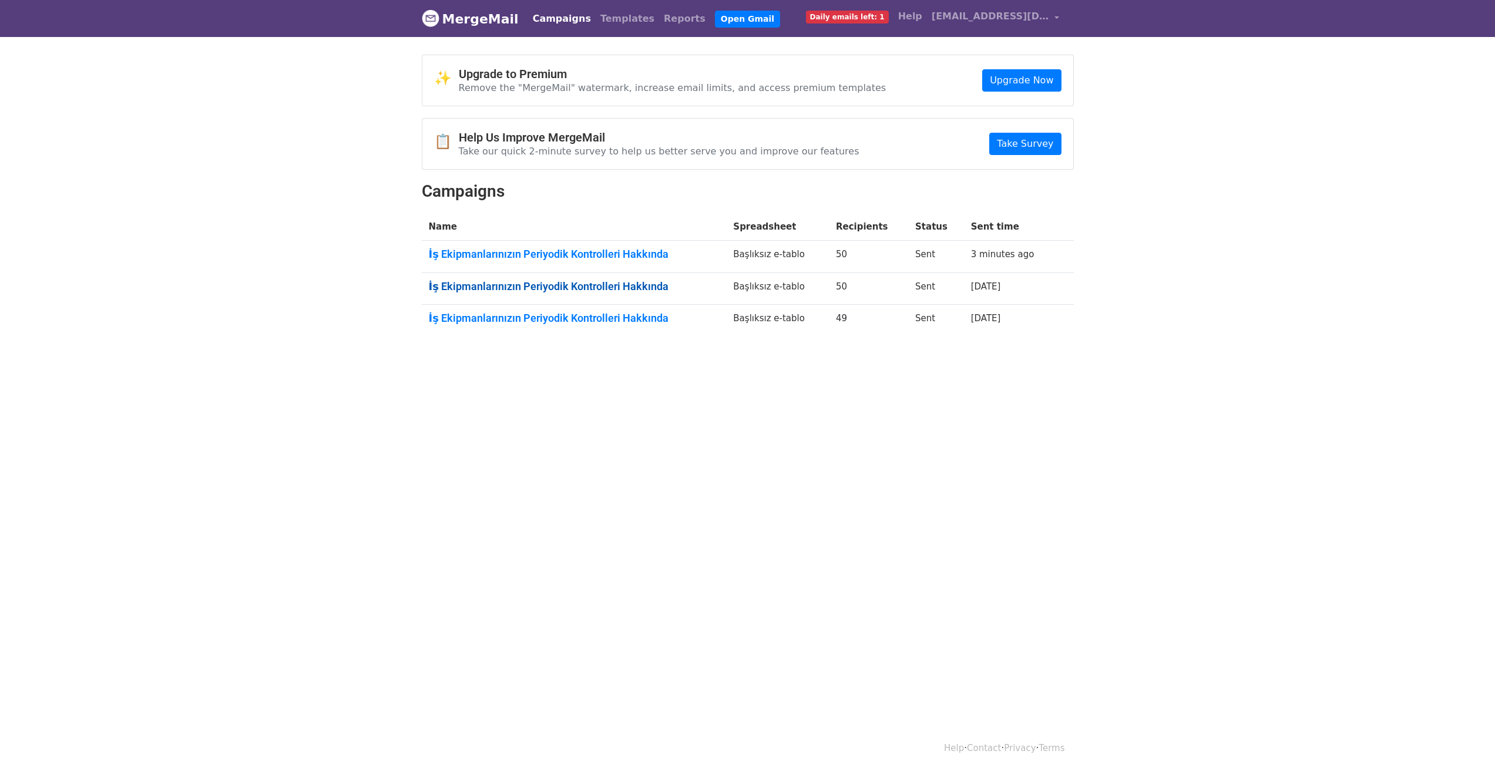
click at [599, 287] on link "İş Ekipmanlarınızın Periyodik Kontrolleri Hakkında" at bounding box center [574, 286] width 291 height 13
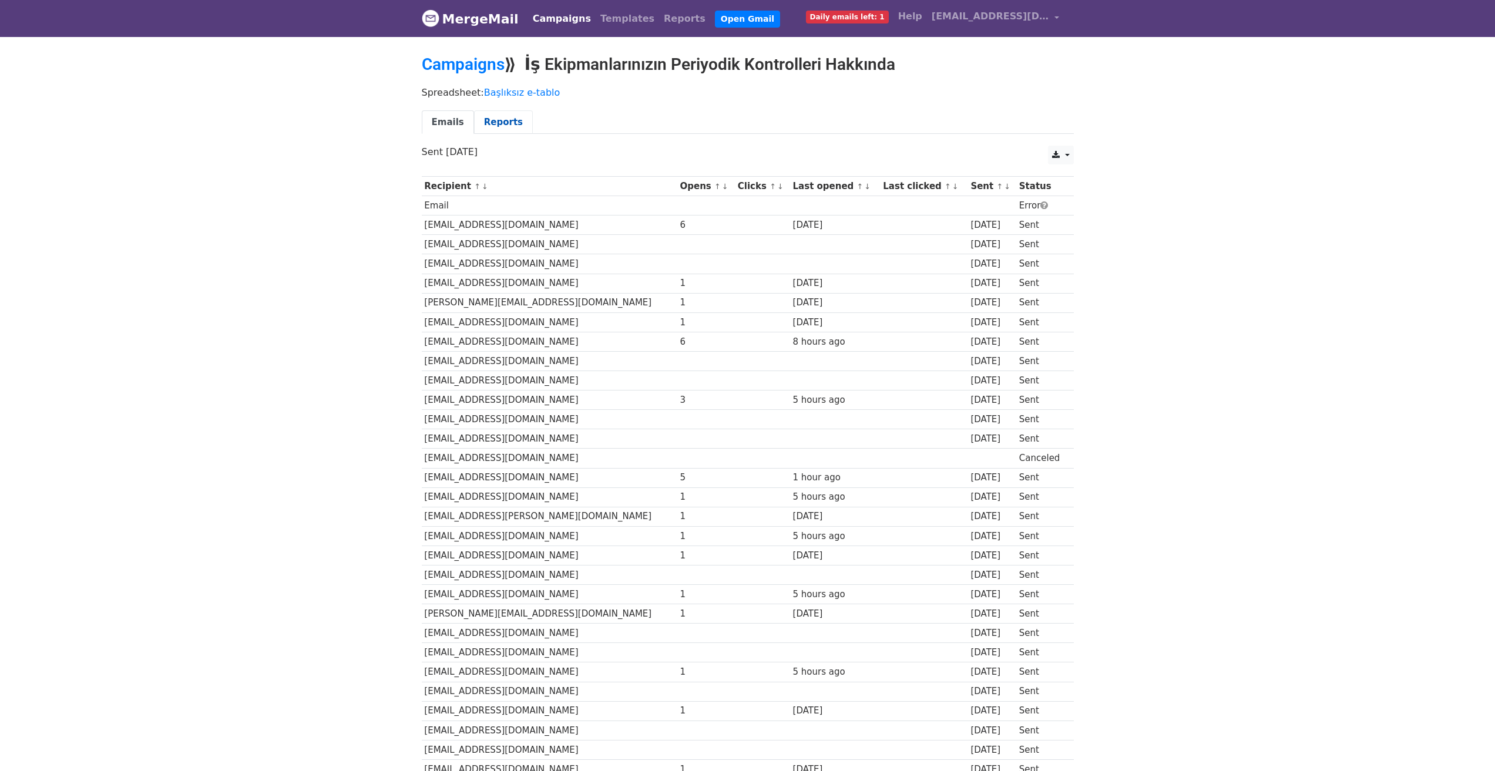
click at [490, 127] on link "Reports" at bounding box center [503, 122] width 59 height 24
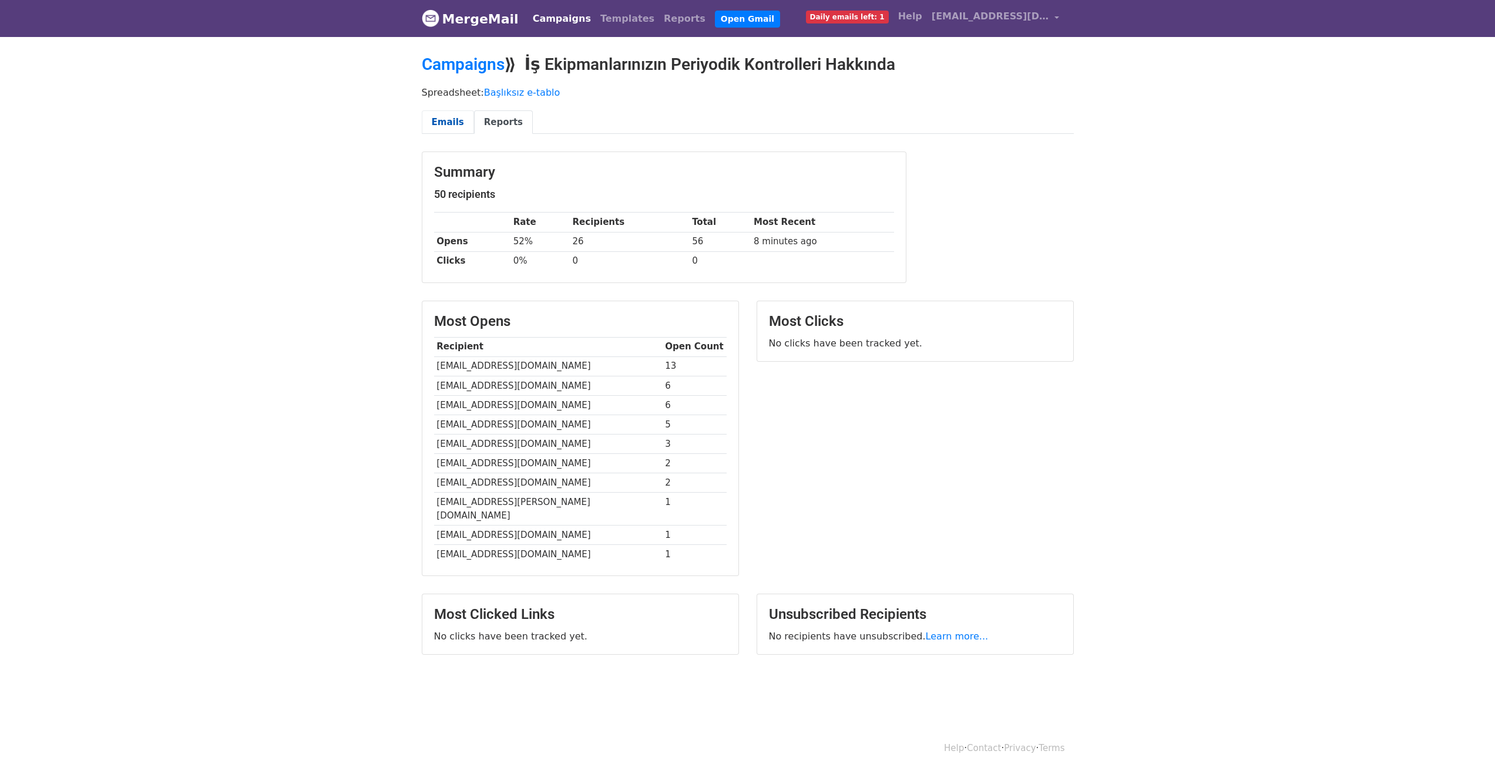
click at [445, 120] on link "Emails" at bounding box center [448, 122] width 52 height 24
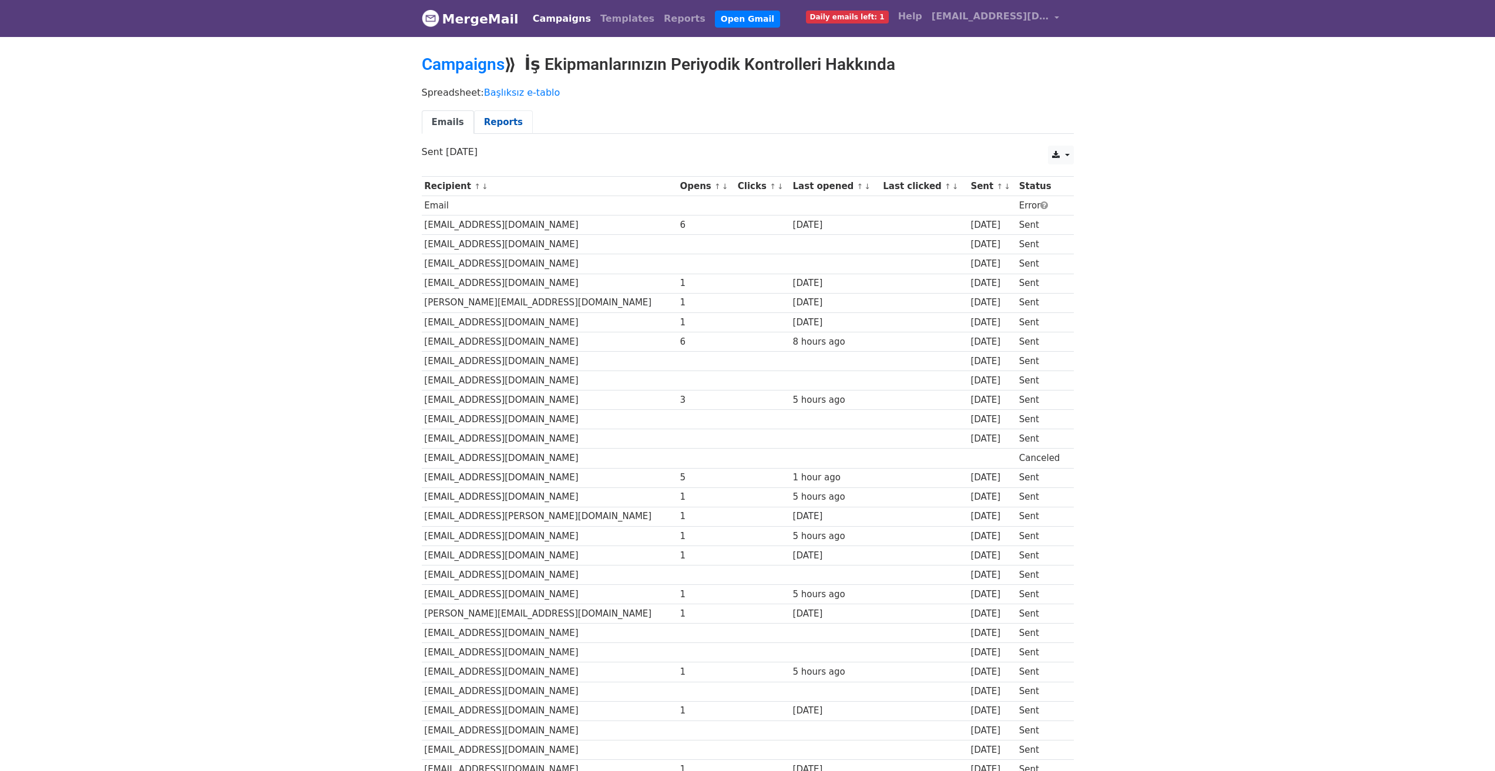
click at [514, 119] on link "Reports" at bounding box center [503, 122] width 59 height 24
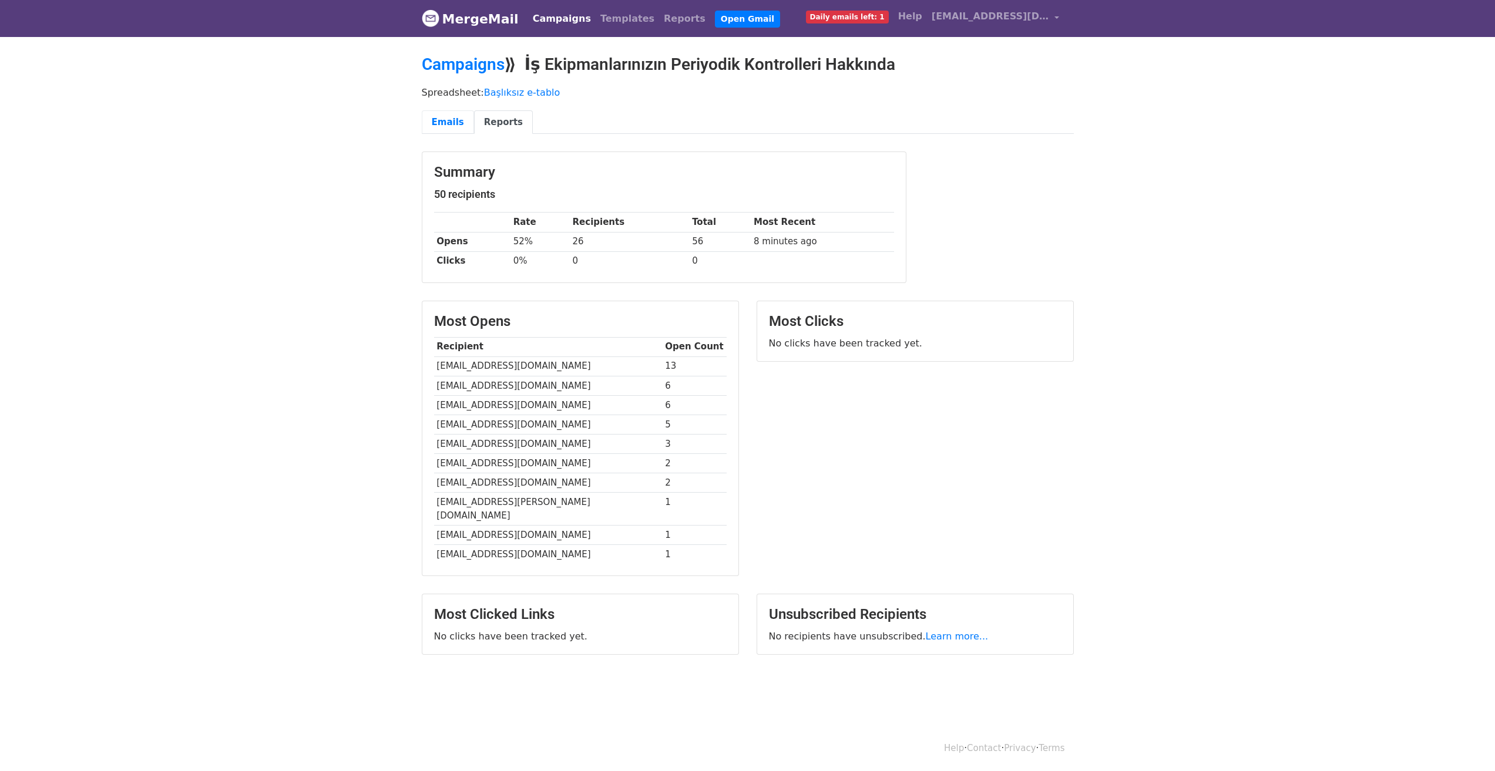
click at [443, 120] on link "Emails" at bounding box center [448, 122] width 52 height 24
click at [464, 69] on link "Campaigns" at bounding box center [463, 64] width 83 height 19
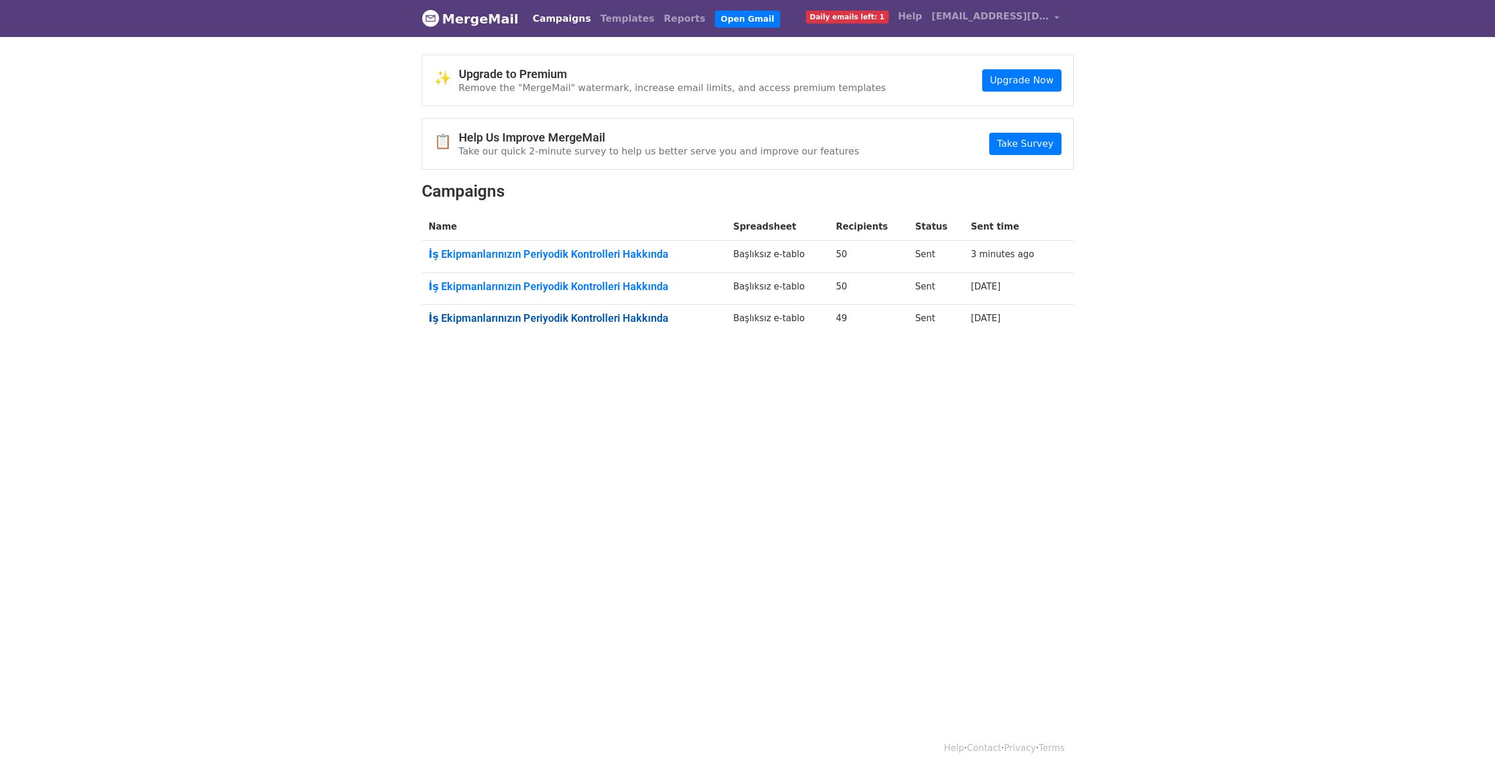
click at [537, 319] on link "İş Ekipmanlarınızın Periyodik Kontrolleri Hakkında" at bounding box center [574, 318] width 291 height 13
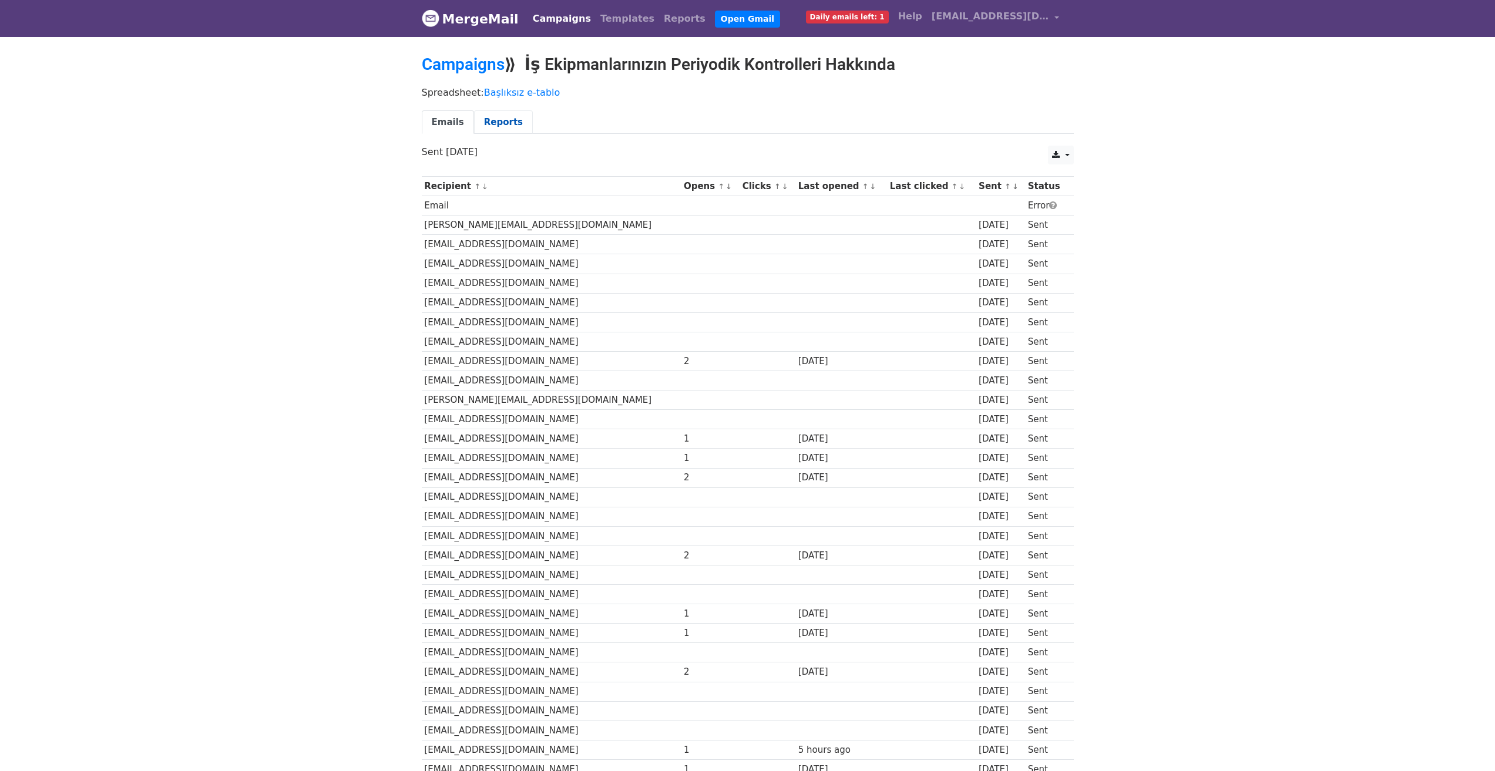
click at [496, 119] on link "Reports" at bounding box center [503, 122] width 59 height 24
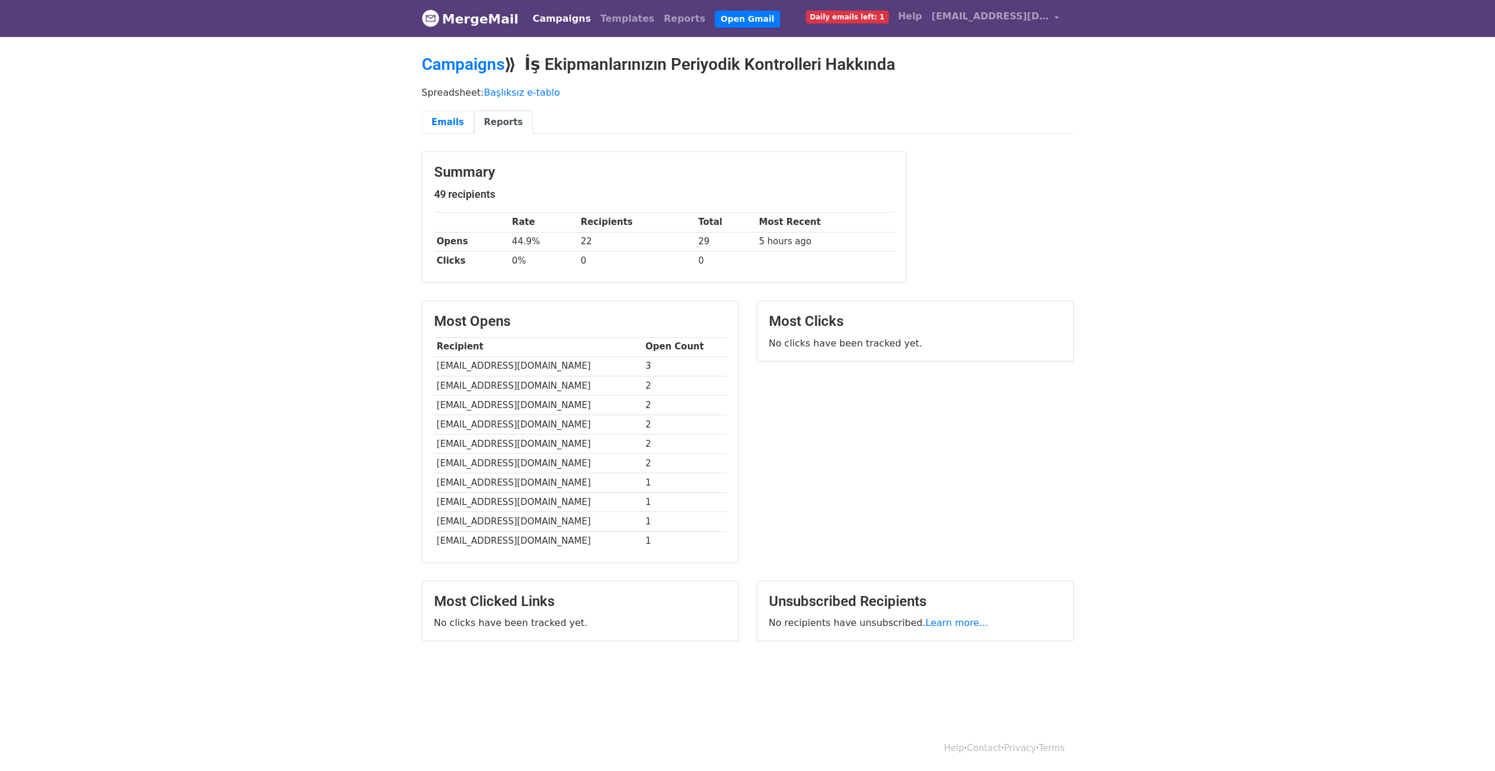
click at [448, 122] on link "Emails" at bounding box center [448, 122] width 52 height 24
